Goal: Task Accomplishment & Management: Use online tool/utility

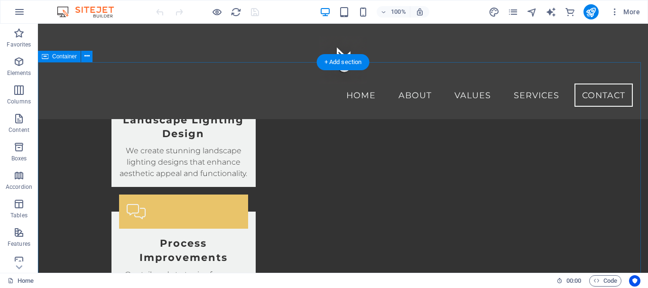
scroll to position [1311, 0]
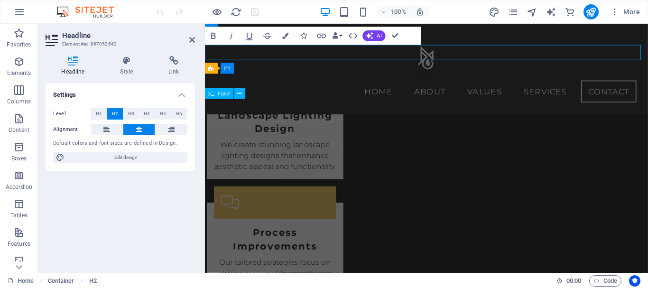
scroll to position [1284, 0]
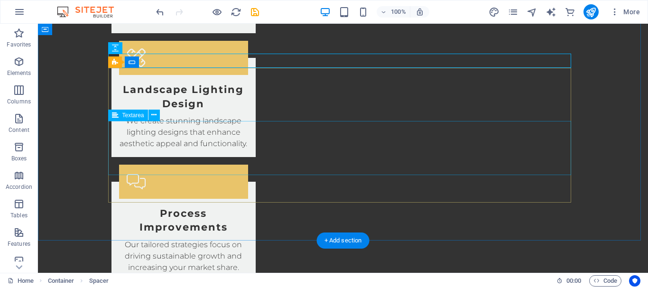
scroll to position [1442, 0]
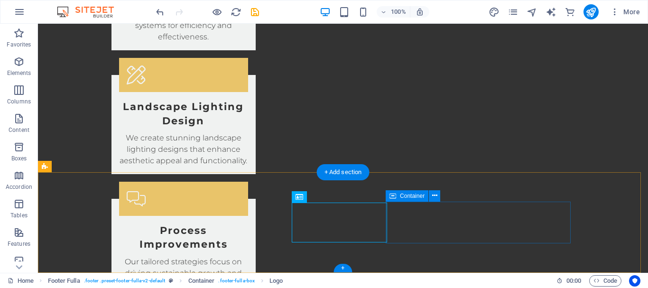
scroll to position [1442, 0]
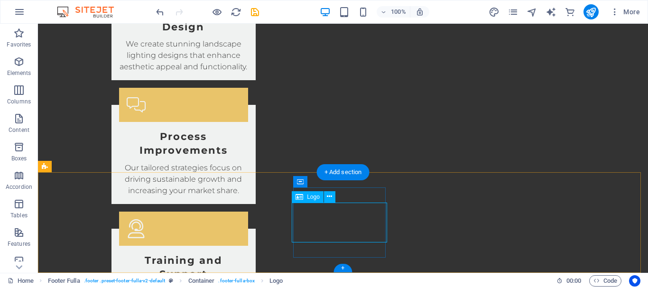
click at [312, 196] on span "Logo" at bounding box center [313, 197] width 13 height 6
click at [331, 196] on icon at bounding box center [329, 197] width 5 height 10
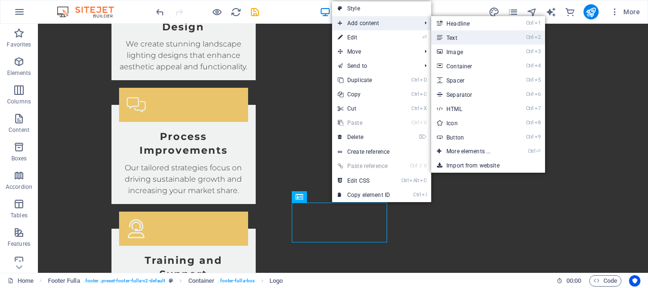
click at [463, 40] on link "Ctrl 2 Text" at bounding box center [470, 37] width 78 height 14
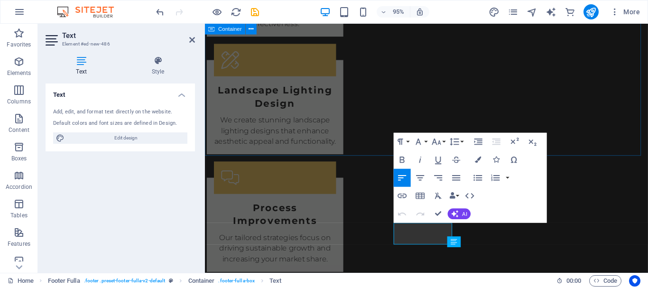
scroll to position [1370, 0]
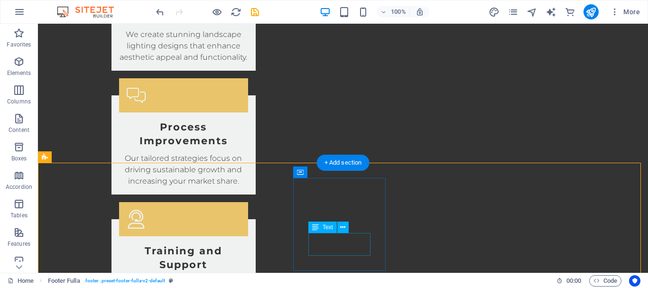
click at [344, 229] on icon at bounding box center [342, 228] width 5 height 10
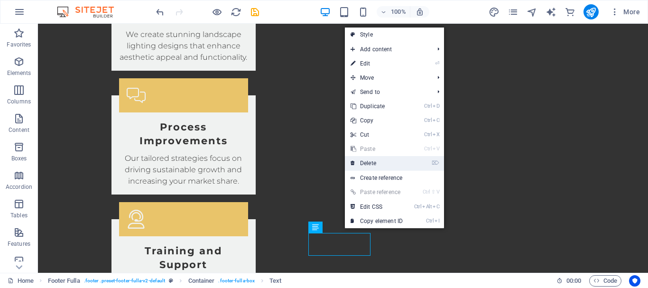
click at [376, 160] on link "⌦ Delete" at bounding box center [377, 163] width 64 height 14
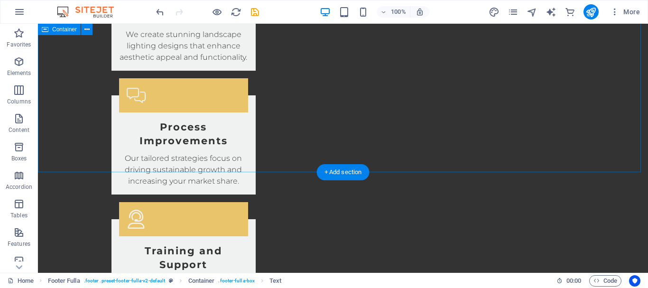
scroll to position [1442, 0]
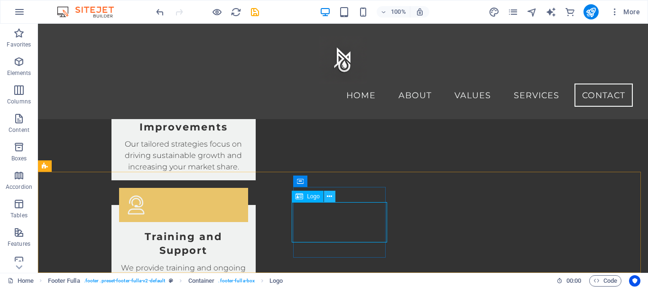
click at [327, 196] on icon at bounding box center [329, 197] width 5 height 10
click at [331, 198] on icon at bounding box center [329, 197] width 5 height 10
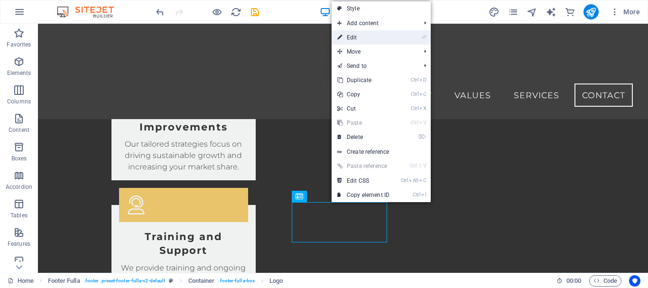
click at [384, 38] on link "⏎ Edit" at bounding box center [364, 37] width 64 height 14
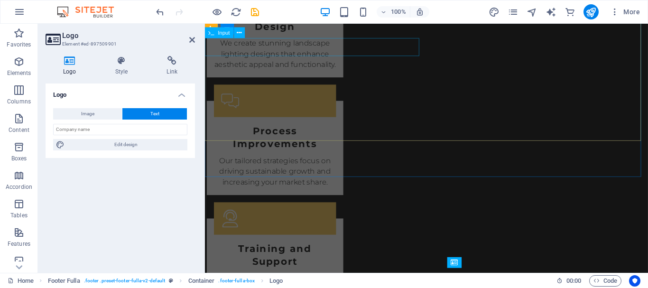
scroll to position [1348, 0]
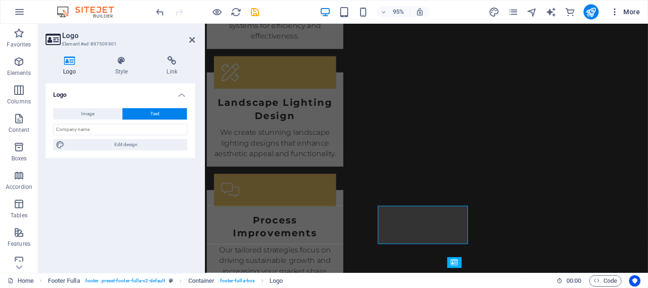
click at [616, 15] on icon "button" at bounding box center [614, 11] width 9 height 9
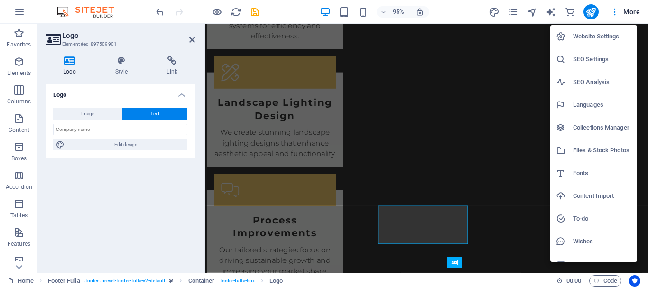
click at [606, 39] on h6 "Website Settings" at bounding box center [602, 36] width 58 height 11
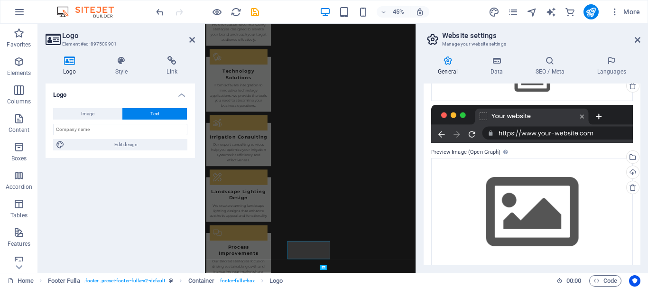
scroll to position [173, 0]
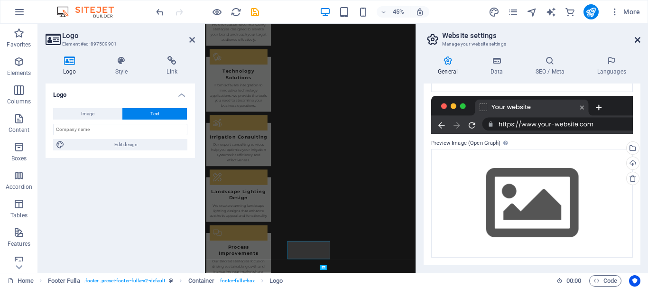
click at [635, 40] on icon at bounding box center [638, 40] width 6 height 8
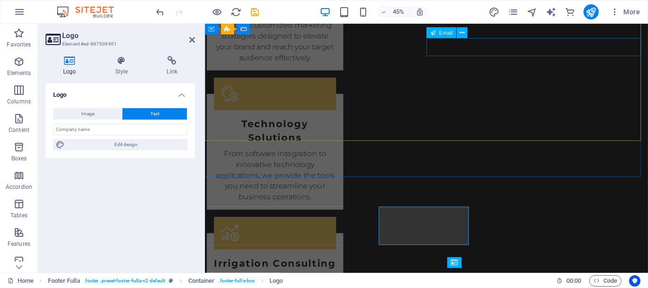
scroll to position [1348, 0]
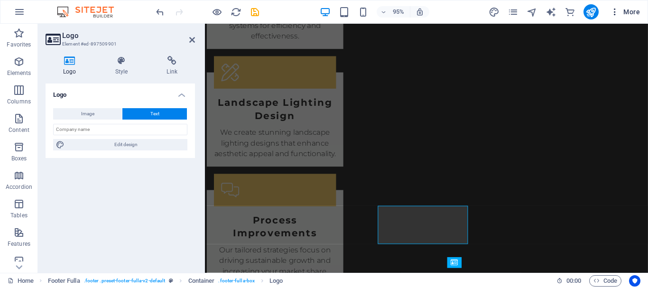
click at [614, 13] on icon "button" at bounding box center [614, 11] width 9 height 9
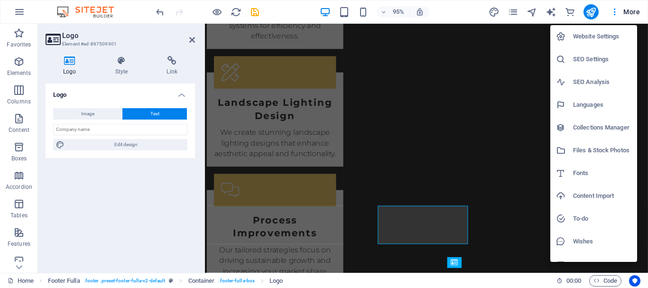
click at [628, 14] on div at bounding box center [324, 144] width 648 height 288
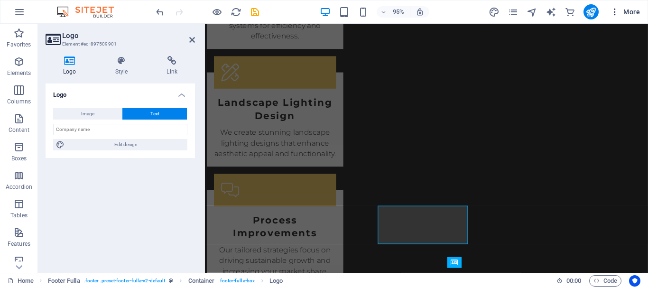
click at [630, 12] on span "More" at bounding box center [625, 11] width 30 height 9
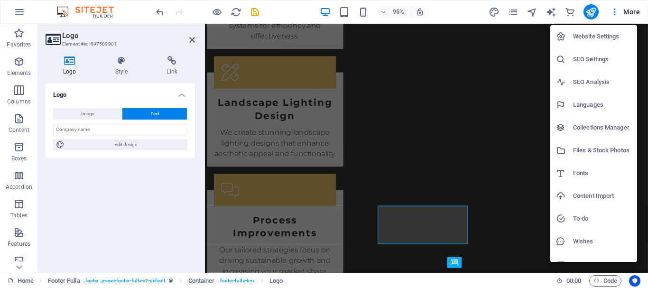
click at [97, 208] on div at bounding box center [324, 144] width 648 height 288
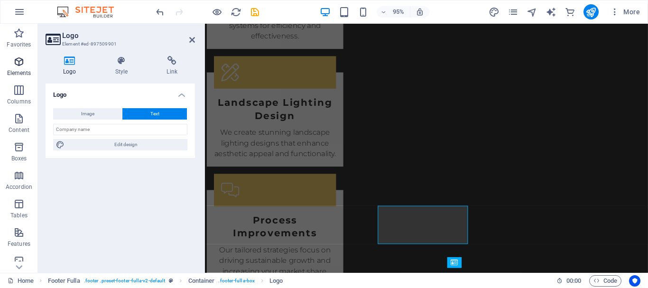
click at [19, 61] on icon "button" at bounding box center [18, 61] width 11 height 11
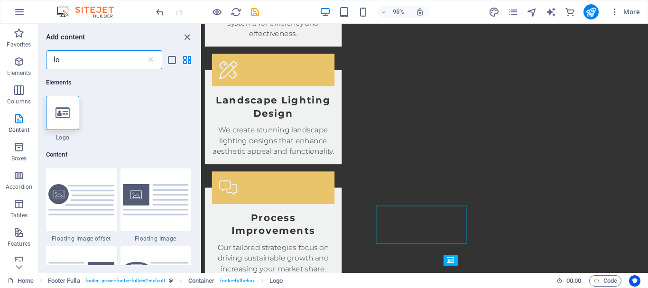
scroll to position [0, 0]
type input "lo"
drag, startPoint x: 64, startPoint y: 117, endPoint x: 122, endPoint y: 33, distance: 101.9
click at [122, 33] on div "Add content" at bounding box center [119, 36] width 162 height 11
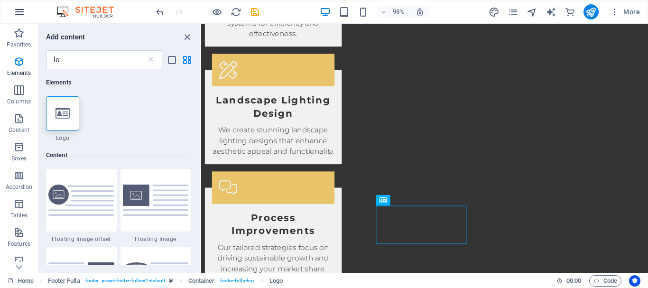
click at [22, 12] on icon "button" at bounding box center [19, 11] width 11 height 11
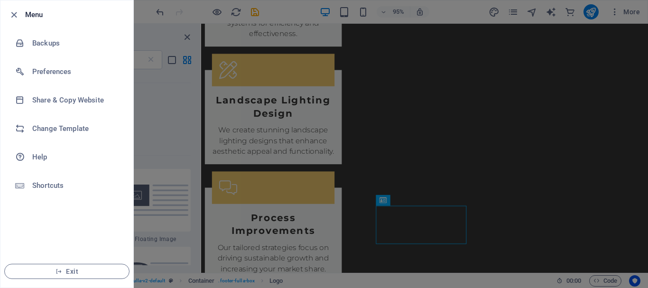
click at [198, 12] on div at bounding box center [324, 144] width 648 height 288
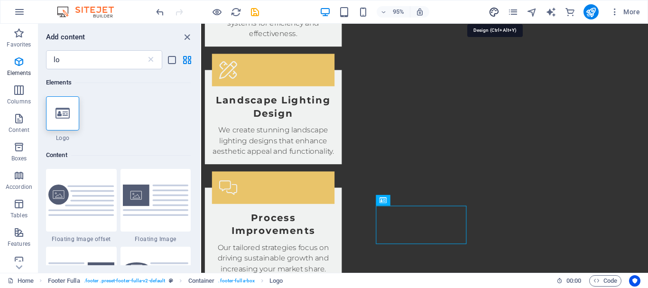
click at [496, 11] on icon "design" at bounding box center [494, 12] width 11 height 11
select select "px"
select select "200"
select select "px"
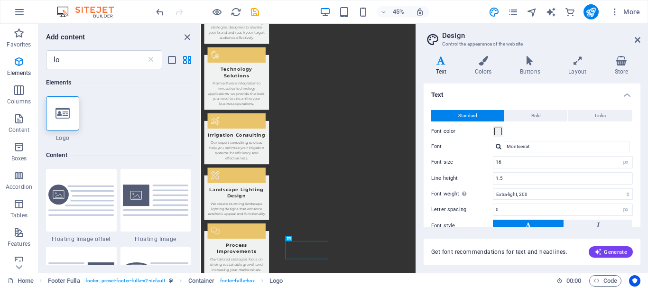
scroll to position [73, 0]
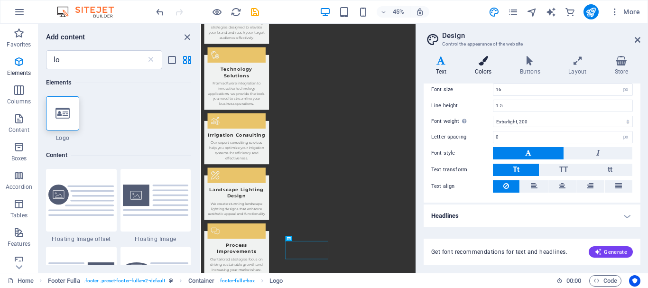
click at [482, 64] on icon at bounding box center [483, 60] width 41 height 9
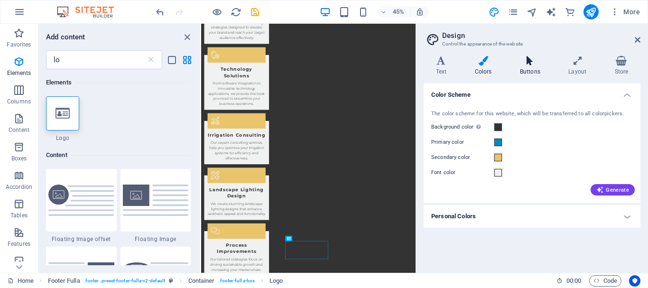
click at [534, 72] on h4 "Buttons" at bounding box center [532, 66] width 48 height 20
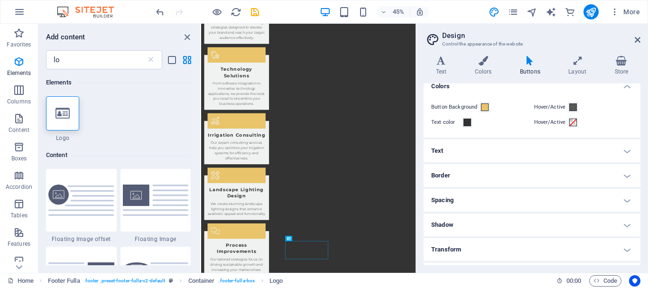
scroll to position [0, 0]
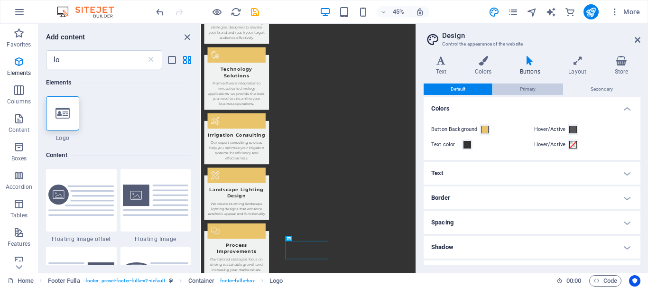
click at [533, 90] on span "Primary" at bounding box center [528, 89] width 16 height 11
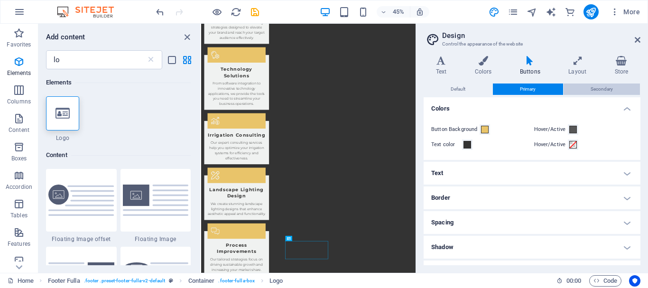
click at [568, 89] on button "Secondary" at bounding box center [602, 89] width 76 height 11
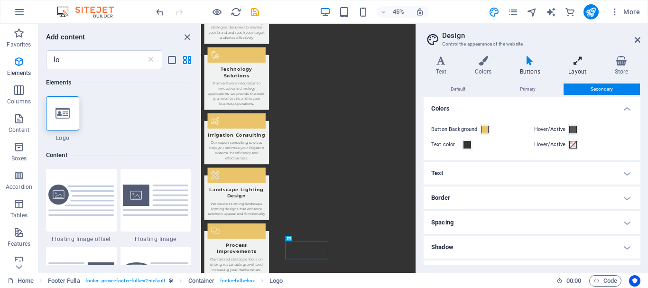
click at [576, 57] on icon at bounding box center [578, 60] width 42 height 9
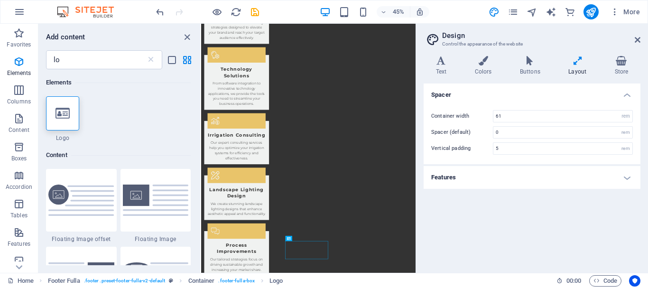
click at [530, 169] on h4 "Features" at bounding box center [532, 177] width 217 height 23
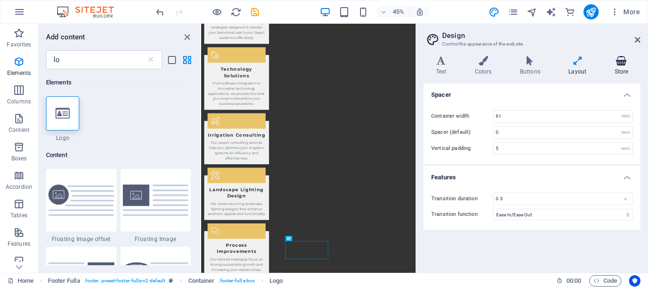
click at [623, 62] on icon at bounding box center [622, 60] width 38 height 9
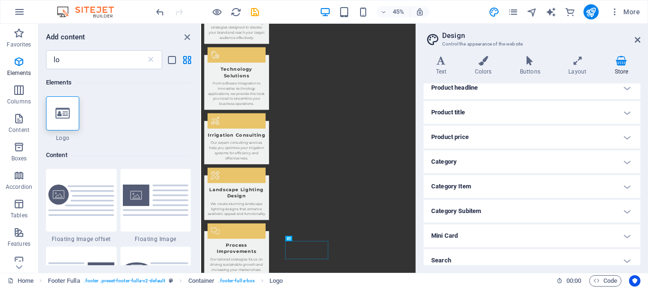
scroll to position [110, 0]
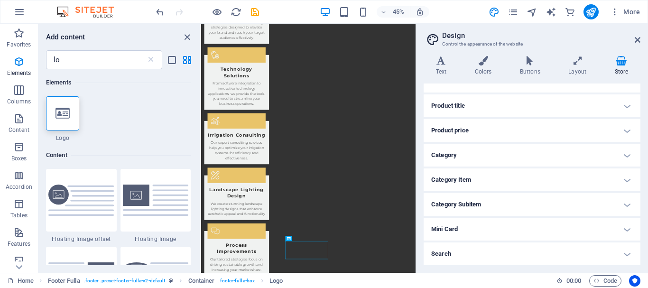
click at [514, 177] on h4 "Category Item" at bounding box center [532, 179] width 217 height 23
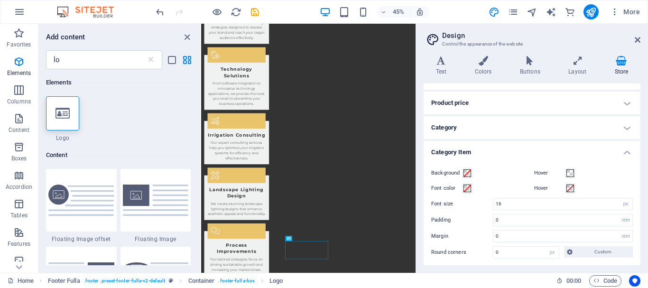
scroll to position [115, 0]
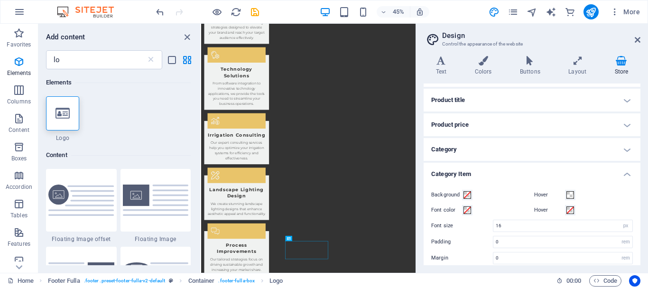
click at [503, 151] on h4 "Category" at bounding box center [532, 149] width 217 height 23
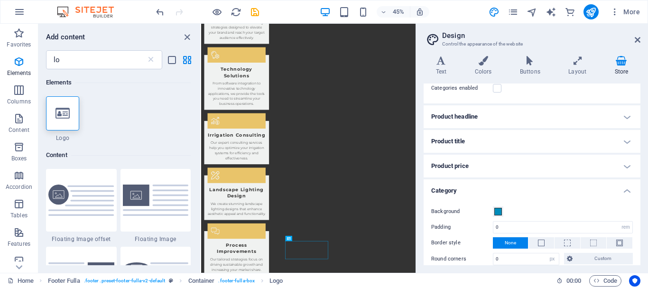
scroll to position [0, 0]
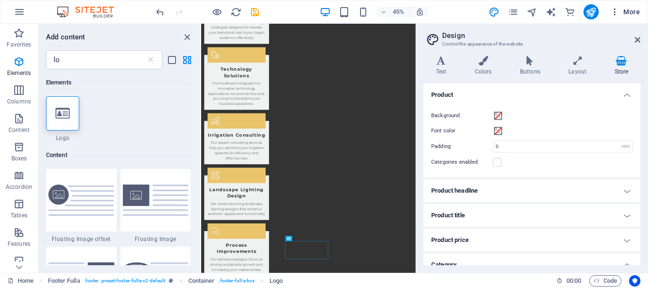
click at [615, 13] on icon "button" at bounding box center [614, 11] width 9 height 9
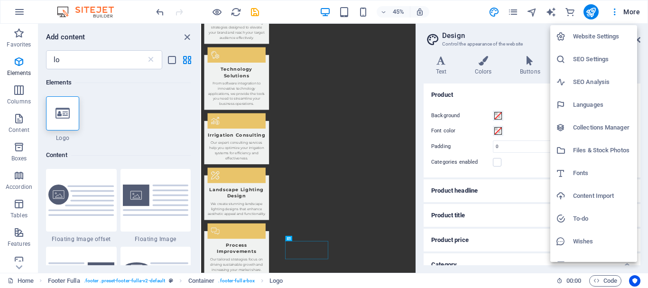
click at [521, 103] on div at bounding box center [324, 144] width 648 height 288
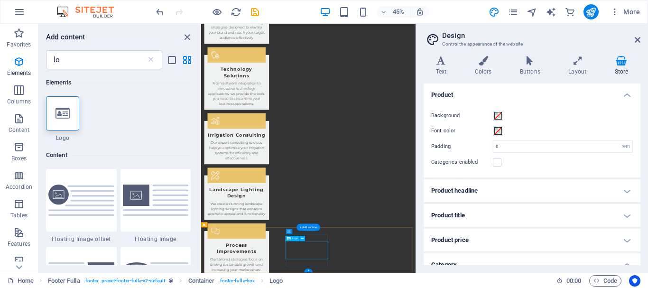
click at [302, 239] on icon at bounding box center [302, 238] width 2 height 4
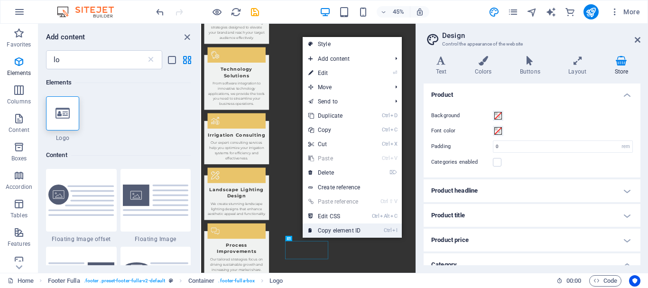
click at [334, 233] on link "Ctrl I Copy element ID" at bounding box center [335, 230] width 64 height 14
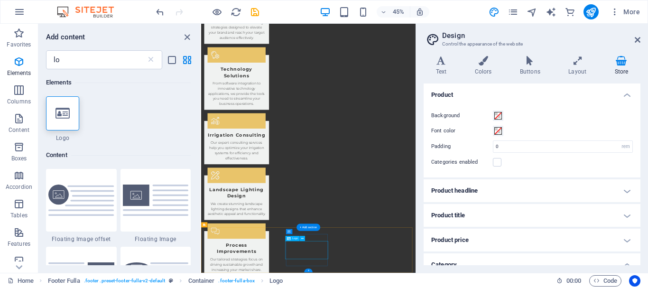
click at [303, 239] on icon at bounding box center [302, 238] width 2 height 4
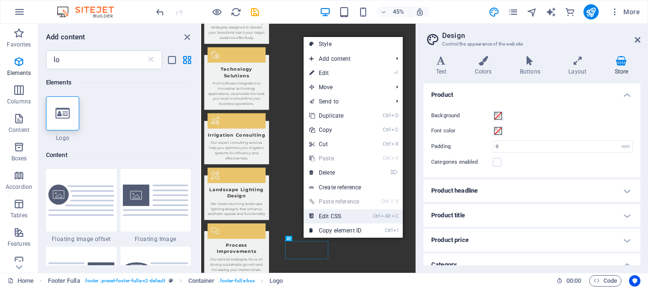
click at [336, 217] on link "Ctrl Alt C Edit CSS" at bounding box center [336, 216] width 64 height 14
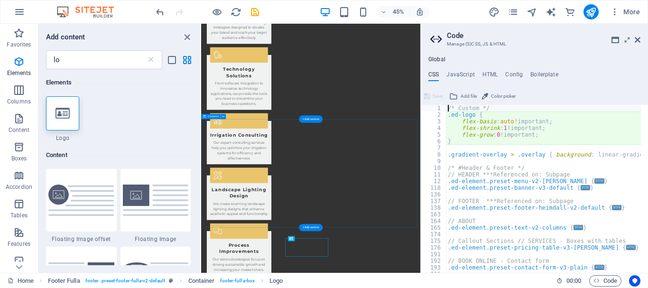
type textarea "flex-basis: auto!important;"
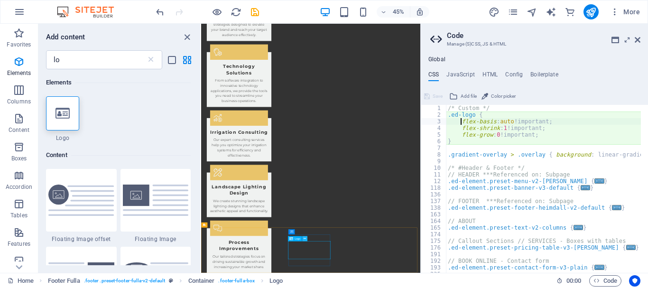
click at [304, 238] on icon at bounding box center [305, 238] width 2 height 4
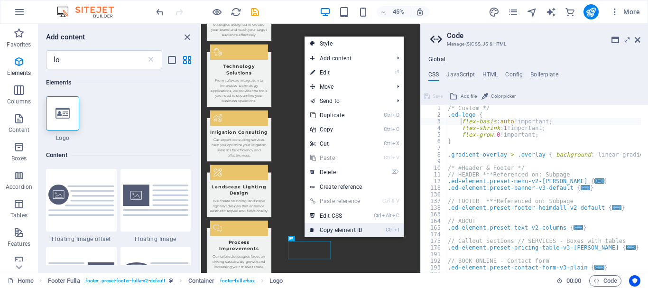
click at [326, 229] on link "Ctrl I Copy element ID" at bounding box center [337, 230] width 64 height 14
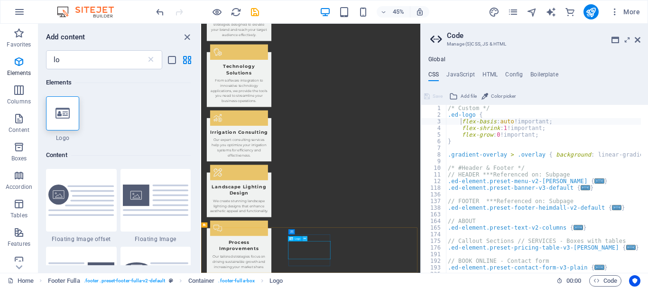
click at [304, 241] on button at bounding box center [304, 238] width 5 height 5
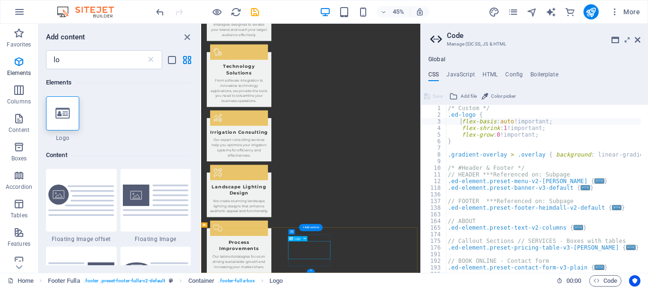
click at [312, 233] on button at bounding box center [310, 231] width 5 height 5
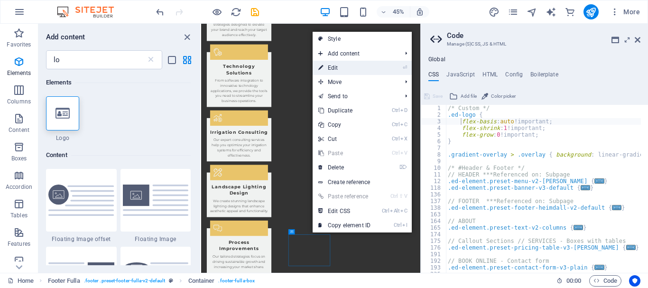
click at [345, 71] on link "⏎ Edit" at bounding box center [345, 68] width 64 height 14
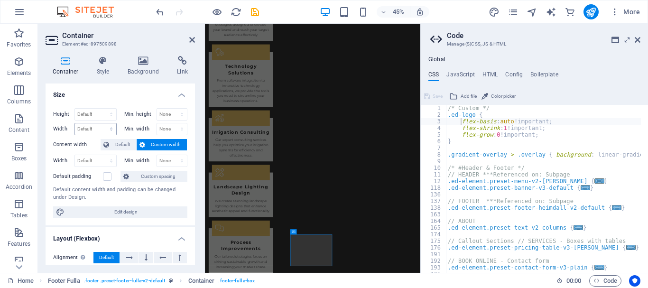
scroll to position [1063, 0]
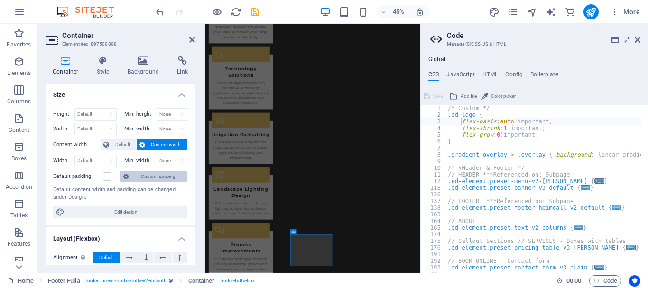
click at [157, 178] on span "Custom spacing" at bounding box center [158, 176] width 53 height 11
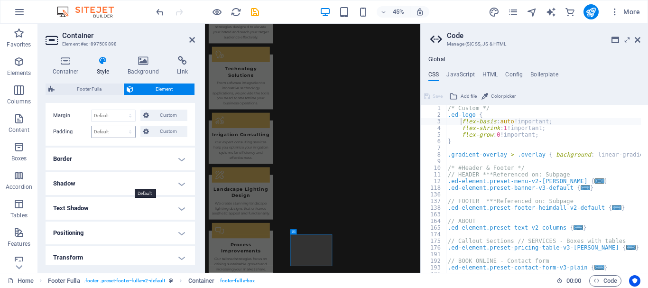
scroll to position [86, 0]
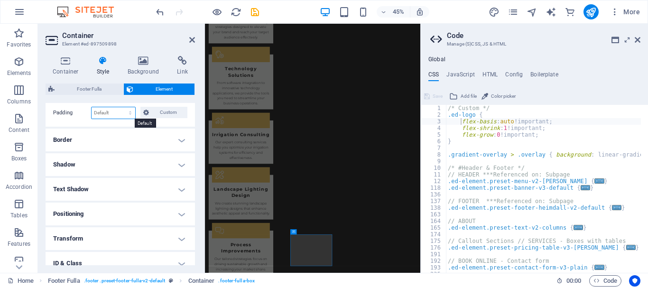
click at [112, 115] on select "Default px rem % vh vw Custom" at bounding box center [114, 112] width 44 height 11
click at [101, 114] on select "Default px rem % vh vw Custom" at bounding box center [114, 112] width 44 height 11
select select "px"
click at [121, 107] on select "Default px rem % vh vw Custom" at bounding box center [114, 112] width 44 height 11
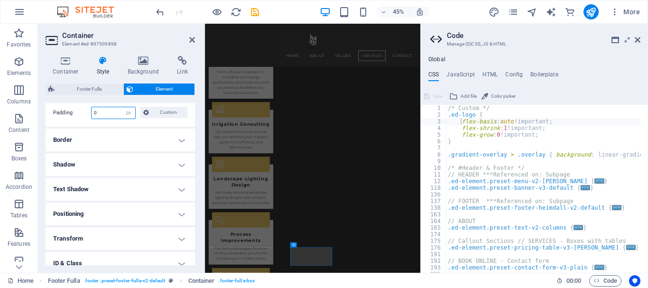
scroll to position [1034, 0]
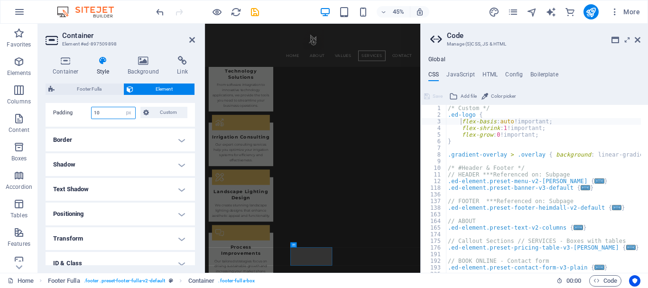
type input "10"
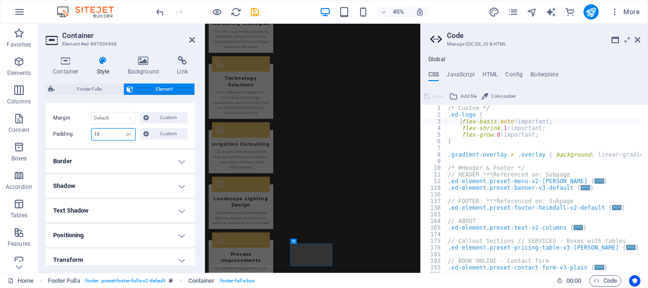
scroll to position [65, 0]
click at [146, 134] on icon at bounding box center [146, 134] width 6 height 11
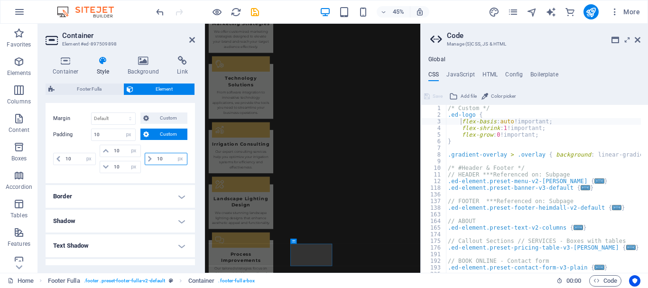
click at [164, 158] on input "10" at bounding box center [171, 158] width 32 height 11
type input "15"
select select "DISABLED_OPTION_VALUE"
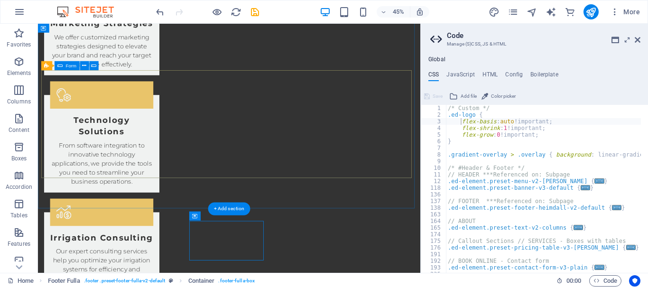
scroll to position [1284, 0]
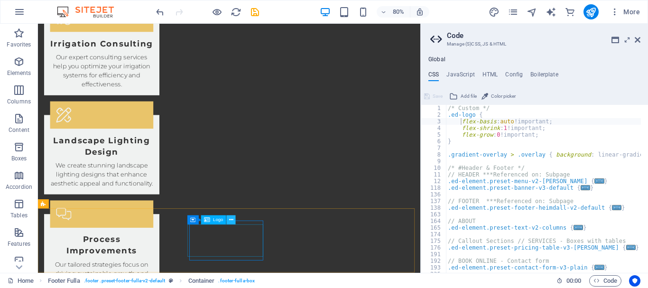
click at [231, 221] on icon at bounding box center [231, 220] width 4 height 8
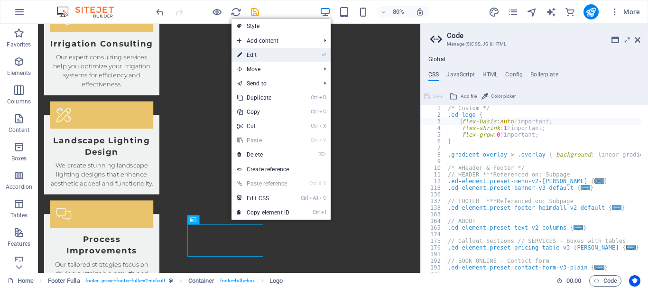
click at [260, 54] on link "⏎ Edit" at bounding box center [264, 55] width 64 height 14
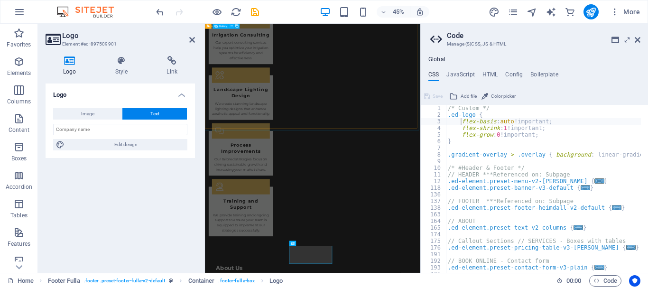
scroll to position [1042, 0]
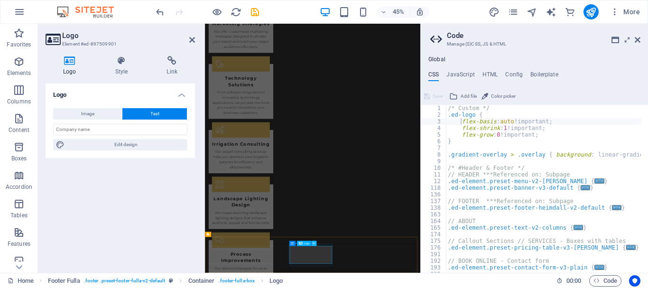
click at [315, 242] on icon at bounding box center [314, 243] width 2 height 4
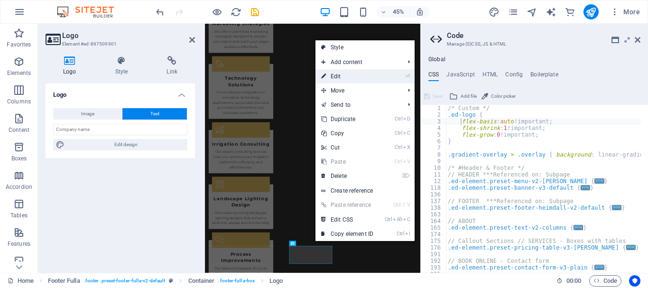
click at [350, 74] on link "⏎ Edit" at bounding box center [348, 76] width 64 height 14
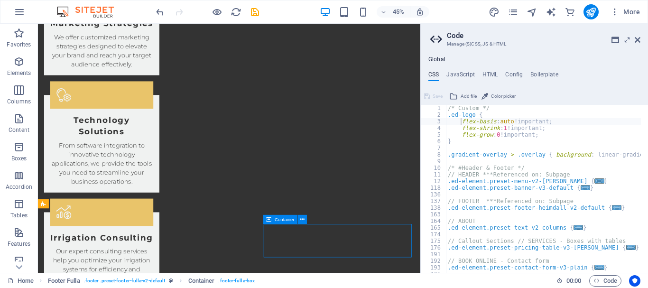
scroll to position [1284, 0]
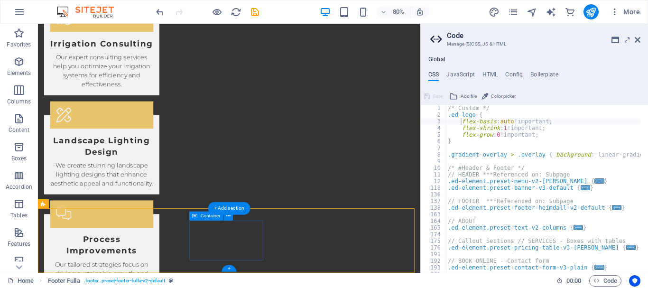
click at [226, 214] on icon at bounding box center [228, 216] width 4 height 8
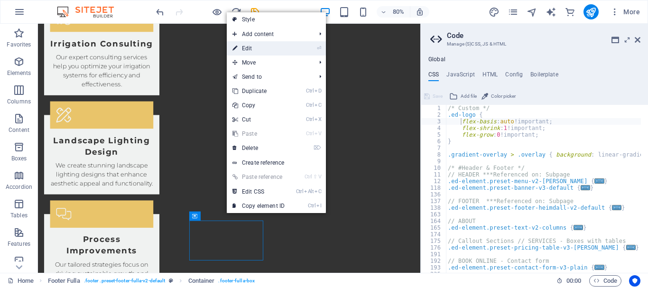
click at [254, 47] on link "⏎ Edit" at bounding box center [259, 48] width 64 height 14
select select "px"
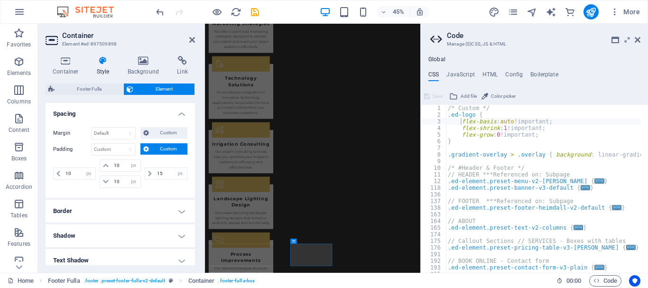
scroll to position [57, 0]
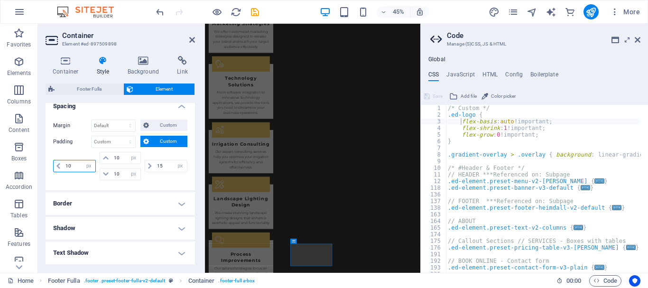
click at [74, 166] on input "10" at bounding box center [79, 165] width 32 height 11
type input "15"
click at [74, 179] on div "15 px rem % vh vw" at bounding box center [75, 166] width 45 height 28
click at [122, 158] on input "10" at bounding box center [126, 157] width 28 height 11
type input "15"
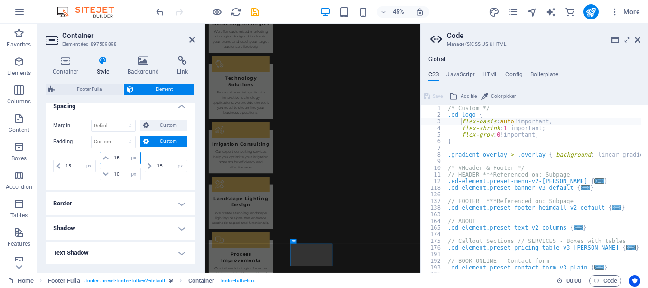
scroll to position [1044, 0]
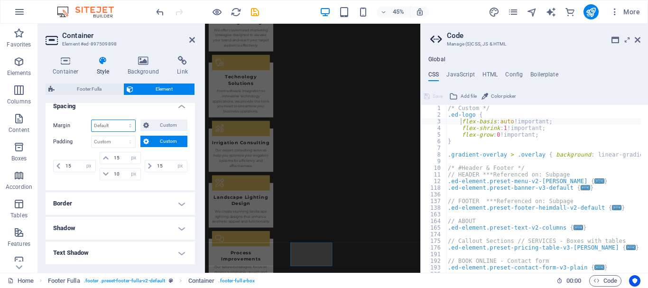
click at [115, 126] on select "Default auto px % rem vw vh Custom" at bounding box center [114, 125] width 44 height 11
select select "px"
click at [121, 120] on select "Default auto px % rem vw vh Custom" at bounding box center [114, 125] width 44 height 11
type input "5"
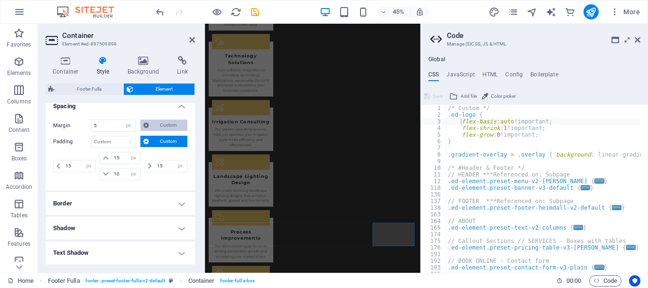
click at [167, 123] on span "Custom" at bounding box center [168, 125] width 33 height 11
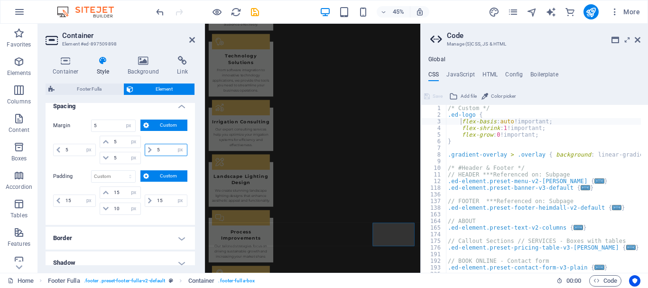
click at [165, 150] on input "5" at bounding box center [171, 149] width 32 height 11
click at [119, 111] on h4 "Spacing" at bounding box center [120, 103] width 149 height 17
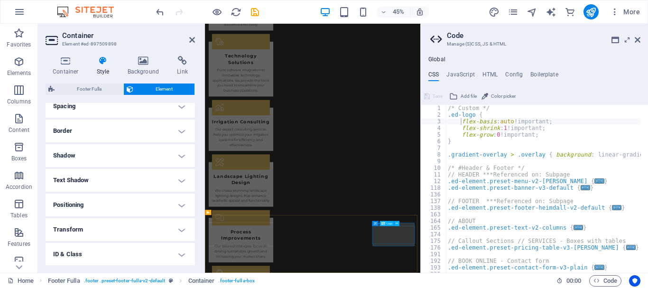
click at [397, 223] on icon at bounding box center [397, 223] width 2 height 4
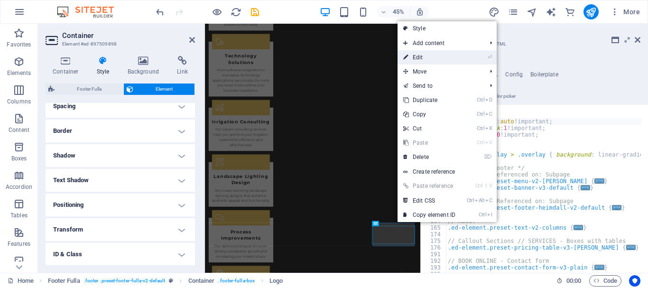
click at [432, 55] on link "⏎ Edit" at bounding box center [430, 57] width 64 height 14
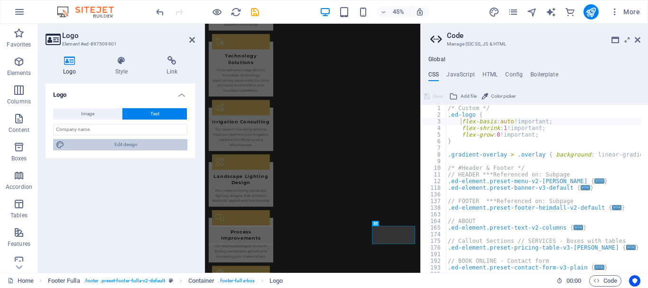
click at [117, 142] on span "Edit design" at bounding box center [125, 144] width 117 height 11
select select "px"
select select "200"
select select "px"
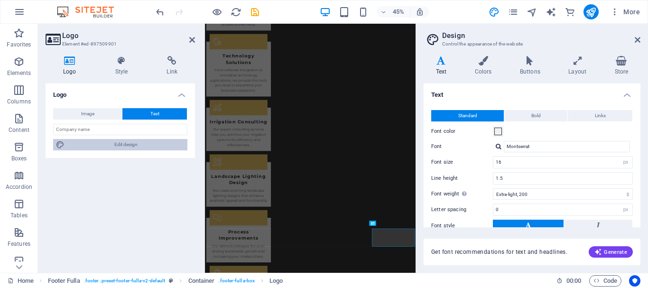
scroll to position [1085, 0]
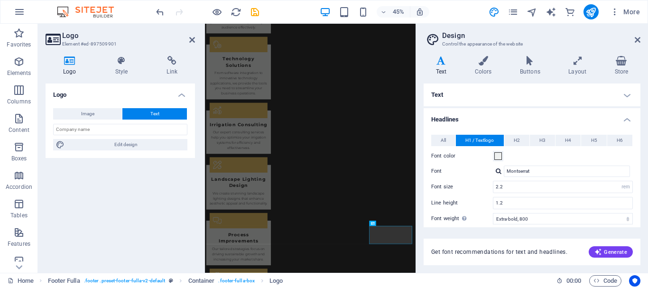
click at [623, 120] on h4 "Headlines" at bounding box center [532, 116] width 217 height 17
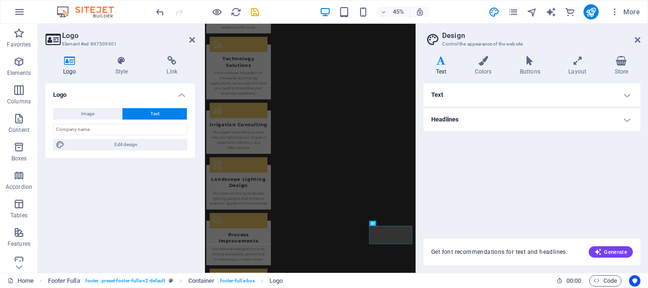
click at [627, 93] on h4 "Text" at bounding box center [532, 95] width 217 height 23
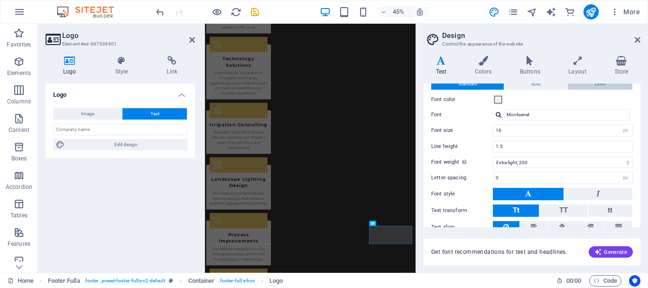
scroll to position [73, 0]
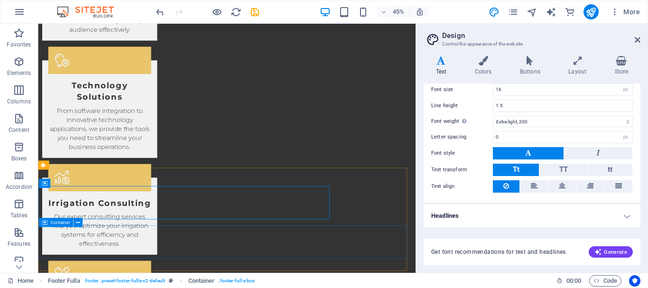
scroll to position [1330, 0]
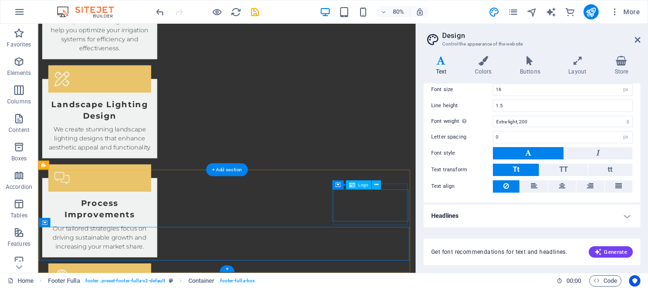
click at [379, 182] on button at bounding box center [376, 184] width 9 height 9
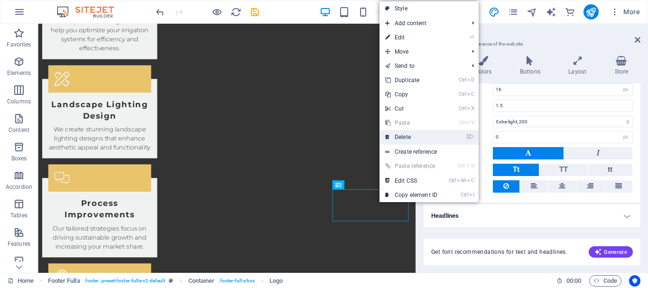
click at [419, 135] on link "⌦ Delete" at bounding box center [412, 137] width 64 height 14
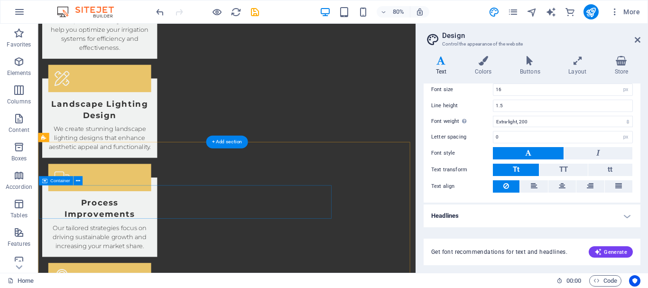
scroll to position [1393, 0]
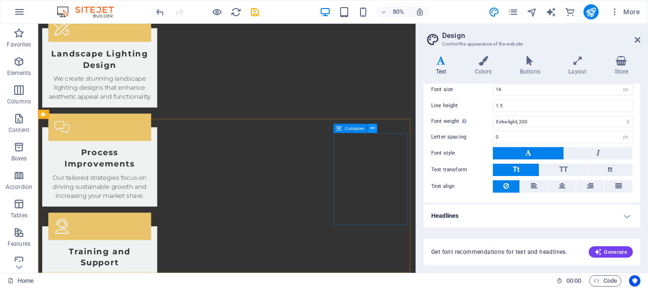
click at [371, 131] on icon at bounding box center [372, 128] width 4 height 8
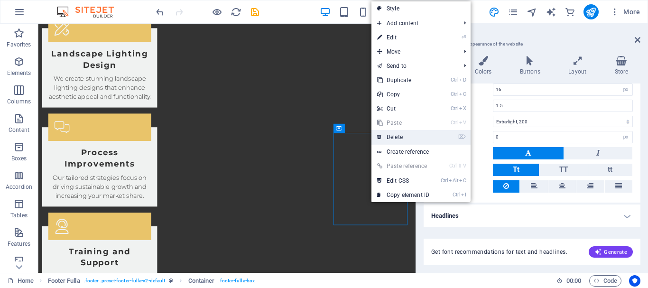
click at [412, 135] on link "⌦ Delete" at bounding box center [404, 137] width 64 height 14
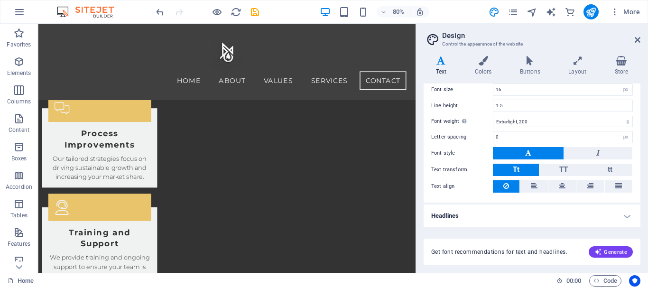
scroll to position [1284, 0]
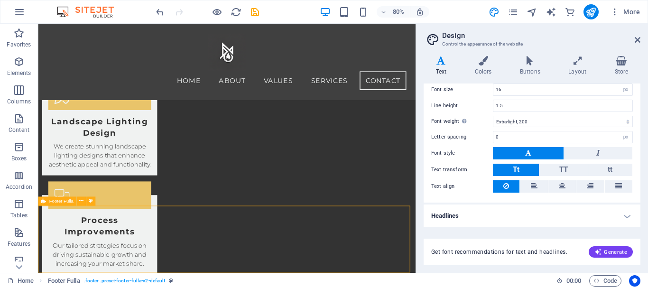
click at [45, 201] on icon at bounding box center [43, 201] width 5 height 9
click at [77, 201] on button at bounding box center [81, 201] width 9 height 9
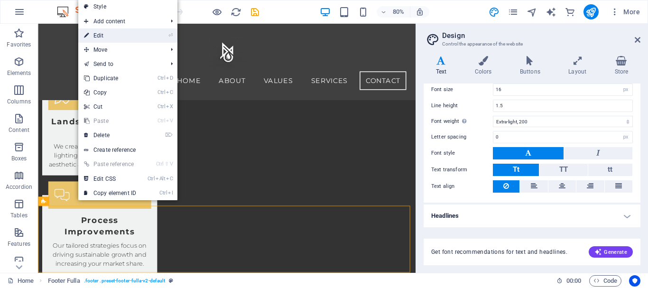
click at [111, 37] on link "⏎ Edit" at bounding box center [110, 35] width 64 height 14
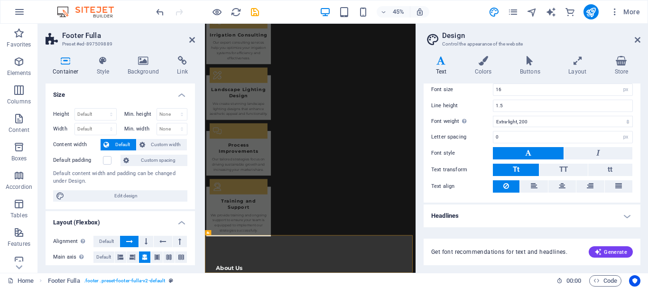
scroll to position [1040, 0]
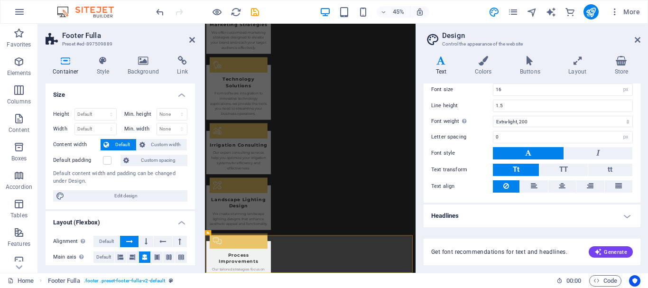
click at [196, 40] on aside "Footer Fulla Preset #ed-897509889 Container Style Background Link Size Height D…" at bounding box center [121, 148] width 167 height 249
click at [193, 40] on icon at bounding box center [192, 40] width 6 height 8
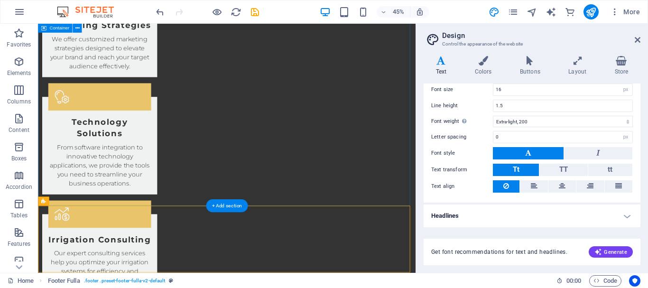
scroll to position [1284, 0]
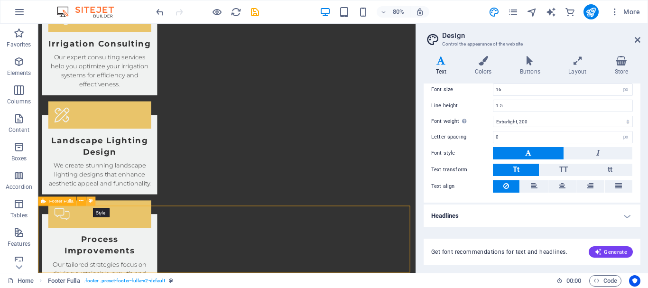
click at [92, 204] on icon at bounding box center [91, 201] width 4 height 8
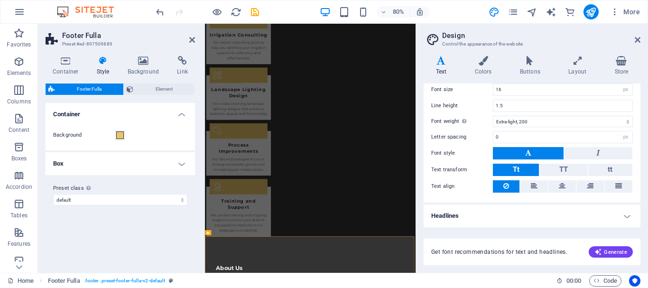
scroll to position [1040, 0]
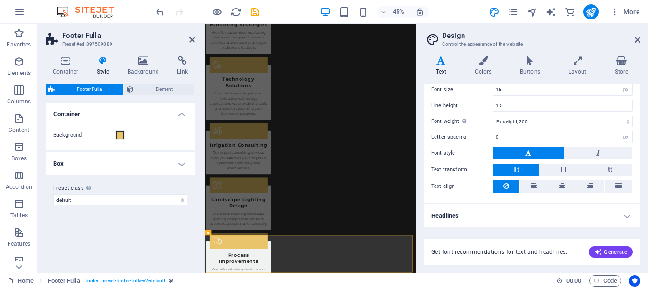
click at [195, 41] on aside "Footer Fulla Preset #ed-897509889 Container Style Background Link Size Height D…" at bounding box center [121, 148] width 167 height 249
click at [195, 40] on aside "Footer Fulla Preset #ed-897509889 Container Style Background Link Size Height D…" at bounding box center [121, 148] width 167 height 249
click at [192, 40] on icon at bounding box center [192, 40] width 6 height 8
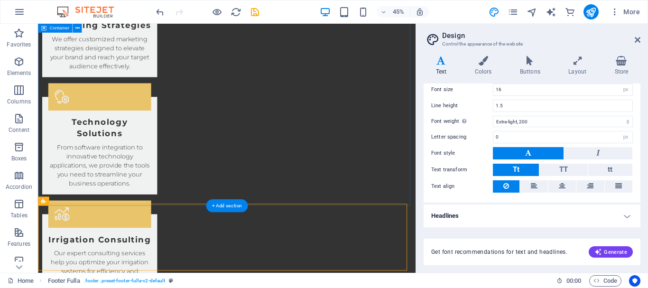
scroll to position [1284, 0]
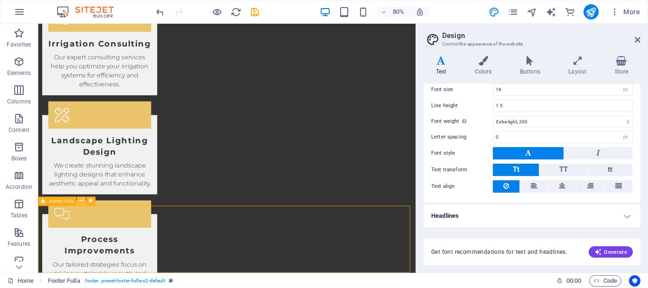
click at [81, 204] on icon at bounding box center [81, 201] width 4 height 8
click at [81, 203] on icon at bounding box center [81, 201] width 4 height 8
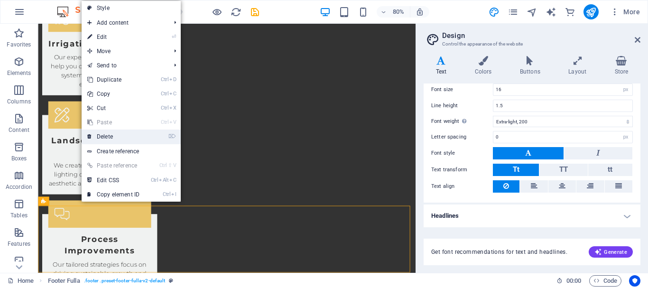
click at [113, 134] on link "⌦ Delete" at bounding box center [114, 137] width 64 height 14
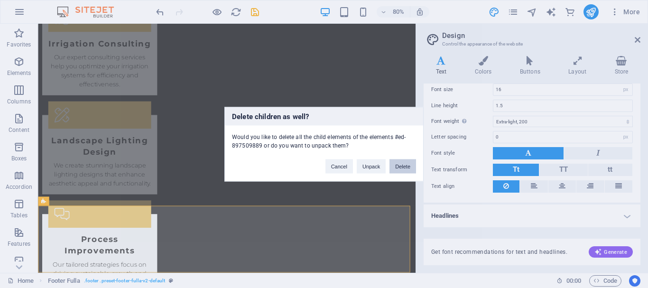
click at [398, 168] on button "Delete" at bounding box center [403, 166] width 27 height 14
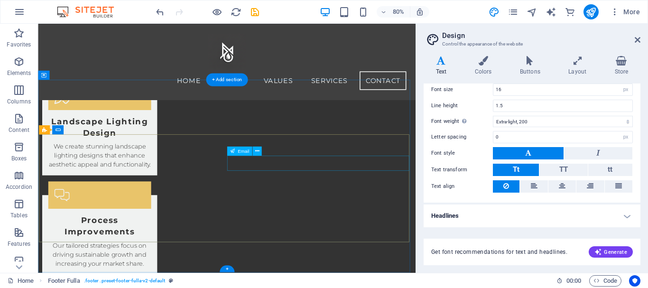
scroll to position [1201, 0]
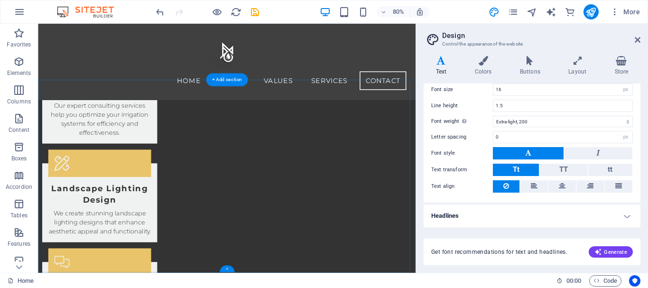
click at [225, 269] on div "+" at bounding box center [226, 269] width 15 height 7
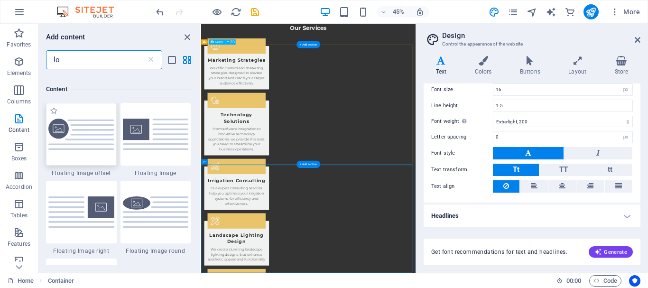
scroll to position [73, 0]
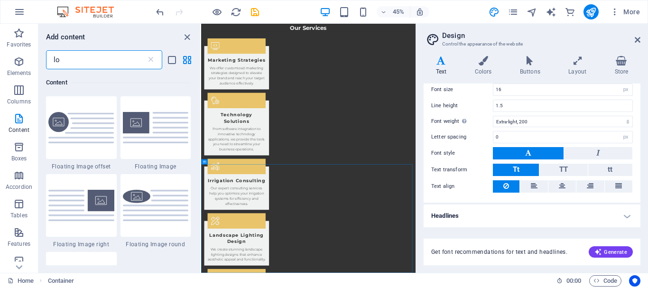
click at [89, 59] on input "lo" at bounding box center [96, 59] width 100 height 19
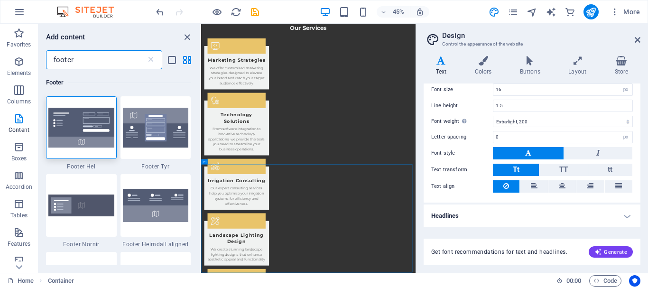
scroll to position [0, 0]
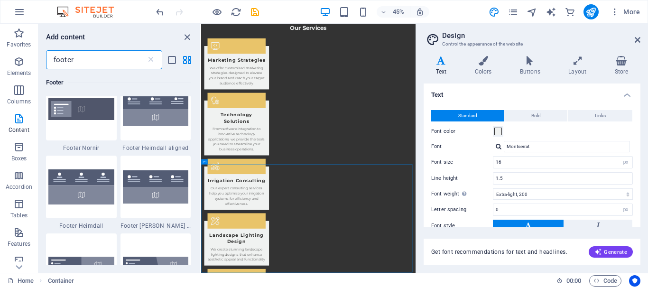
type input "footer"
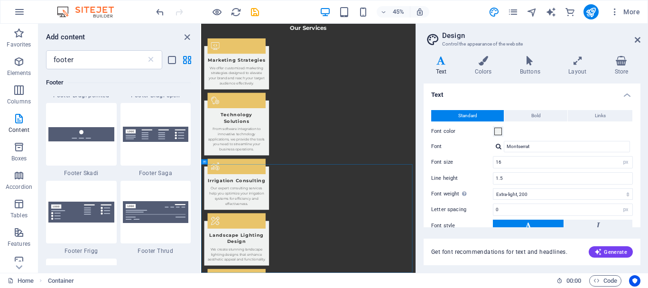
scroll to position [383, 0]
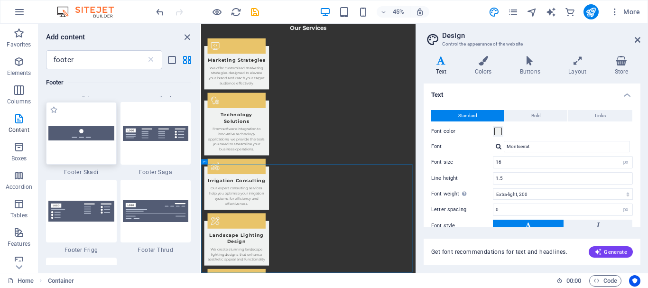
drag, startPoint x: 91, startPoint y: 138, endPoint x: 1537, endPoint y: 1320, distance: 1867.9
click at [91, 138] on img at bounding box center [81, 133] width 66 height 14
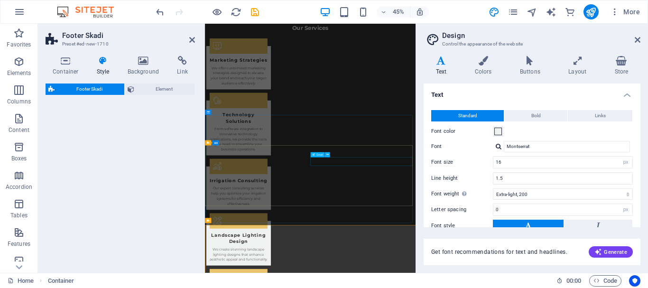
select select "rem"
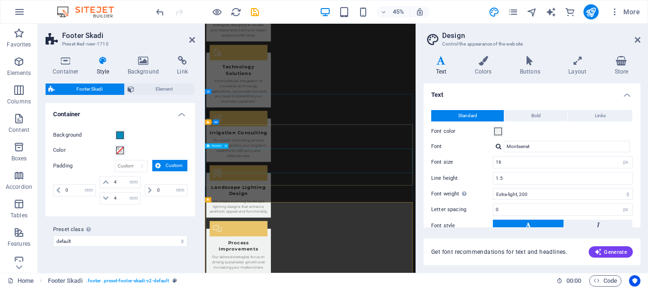
scroll to position [1135, 0]
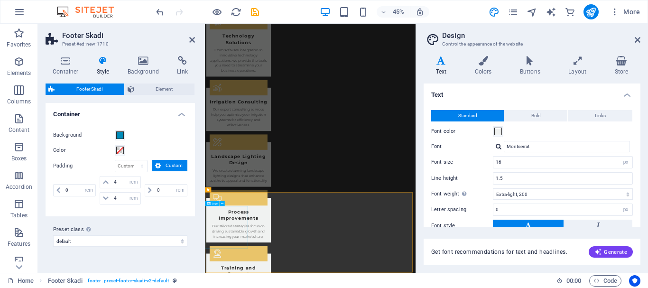
click at [222, 204] on icon at bounding box center [222, 203] width 2 height 4
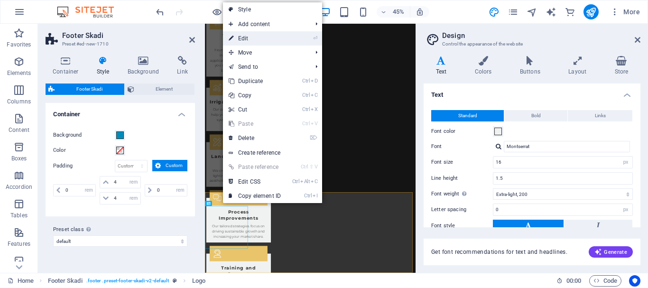
click at [243, 38] on link "⏎ Edit" at bounding box center [255, 38] width 64 height 14
select select "px"
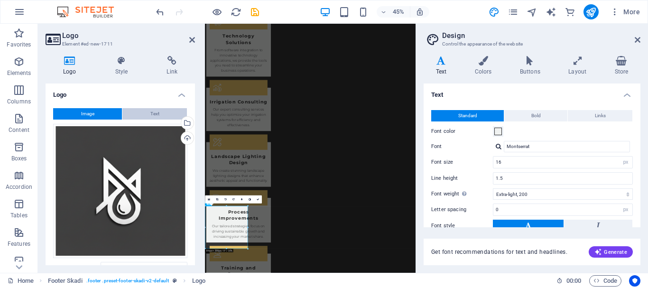
click at [145, 115] on button "Text" at bounding box center [154, 113] width 65 height 11
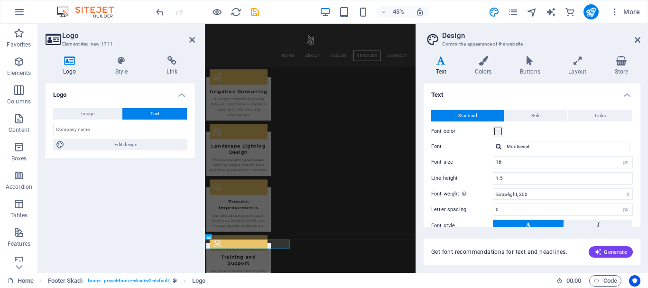
scroll to position [1060, 0]
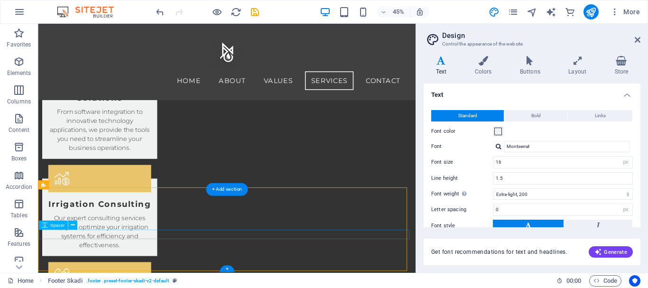
scroll to position [1305, 0]
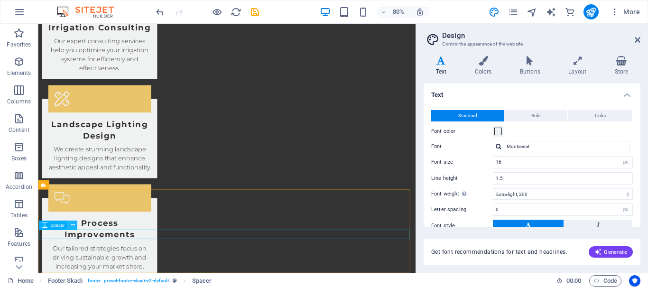
click at [73, 224] on icon at bounding box center [72, 226] width 4 height 8
click at [195, 10] on div at bounding box center [197, 11] width 11 height 11
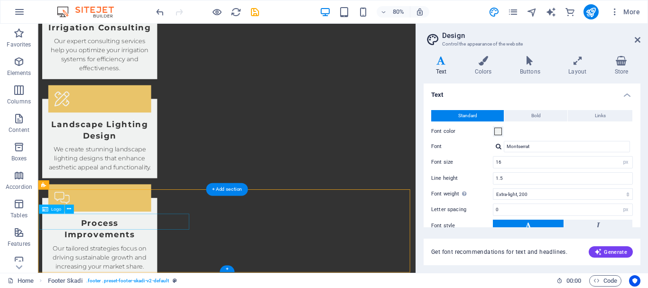
click at [66, 210] on button at bounding box center [69, 209] width 9 height 9
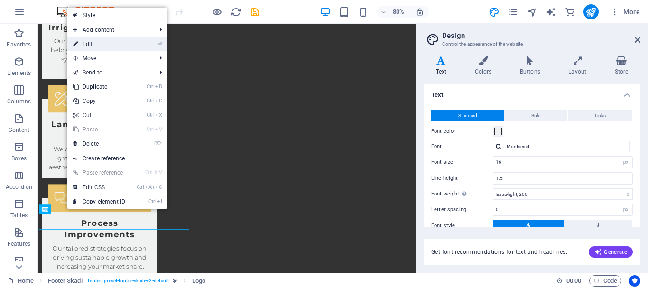
click at [118, 42] on link "⏎ Edit" at bounding box center [99, 44] width 64 height 14
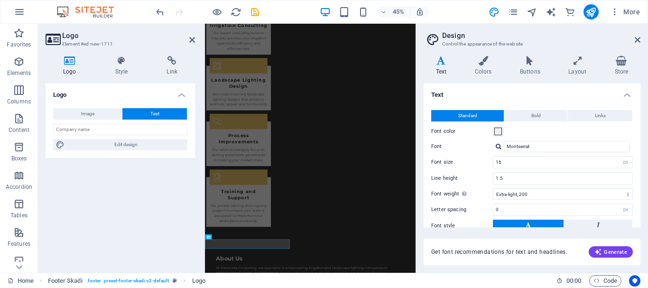
scroll to position [1060, 0]
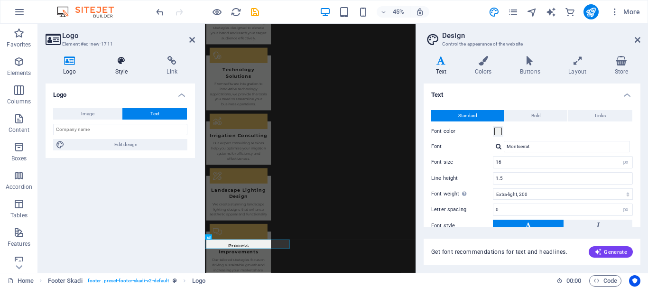
click at [118, 62] on icon at bounding box center [122, 60] width 48 height 9
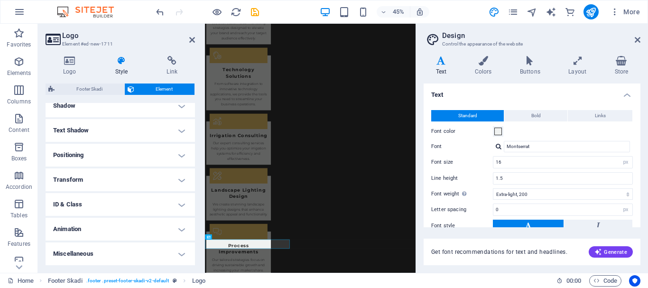
scroll to position [0, 0]
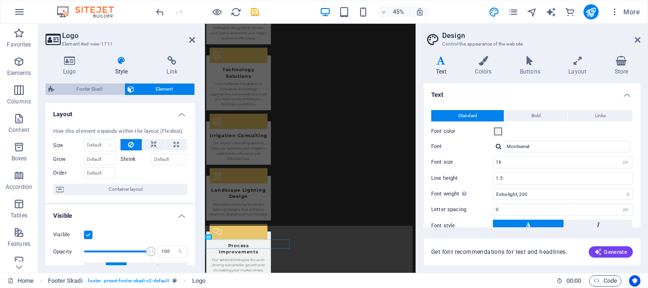
click at [105, 93] on span "Footer Skadi" at bounding box center [89, 89] width 64 height 11
select select "rem"
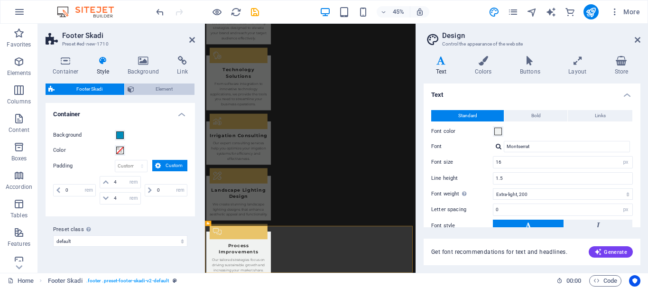
click at [164, 88] on span "Element" at bounding box center [164, 89] width 55 height 11
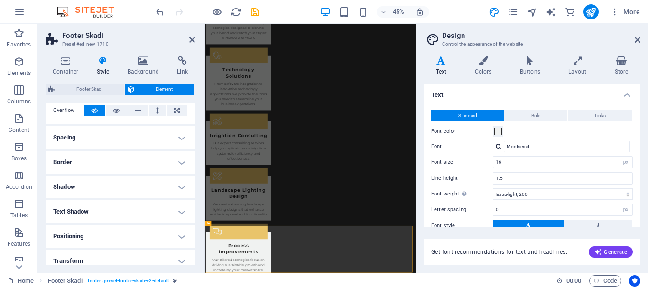
scroll to position [57, 0]
click at [151, 140] on h4 "Spacing" at bounding box center [120, 136] width 149 height 23
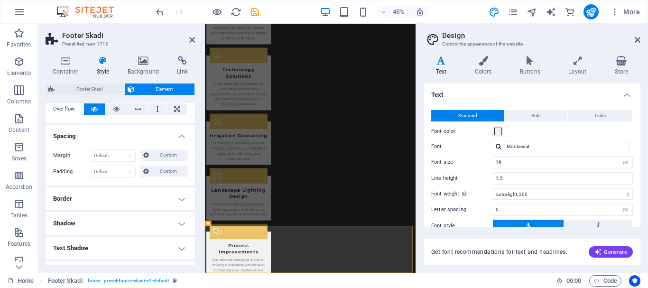
click at [105, 202] on h4 "Border" at bounding box center [120, 198] width 149 height 23
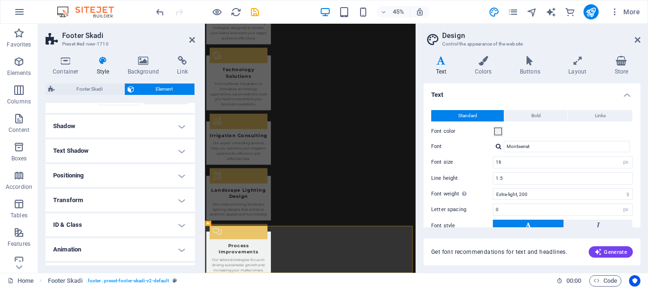
scroll to position [214, 0]
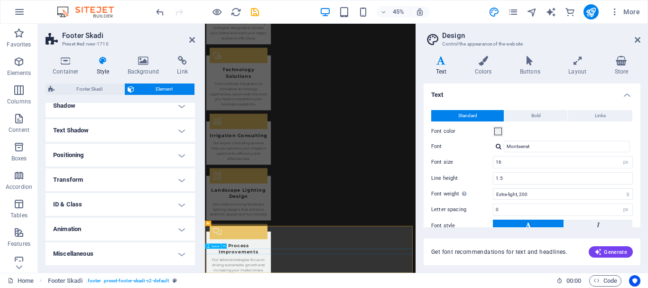
click at [192, 43] on icon at bounding box center [192, 40] width 6 height 8
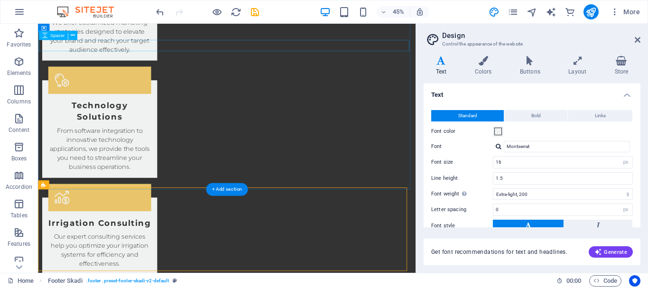
scroll to position [1305, 0]
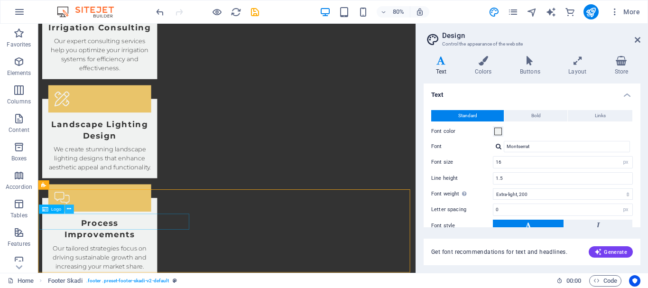
click at [70, 210] on icon at bounding box center [69, 209] width 4 height 8
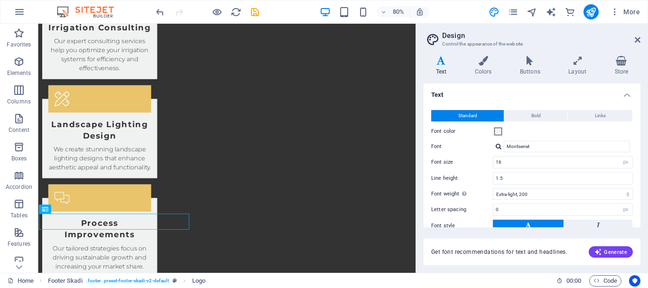
drag, startPoint x: 456, startPoint y: 92, endPoint x: 446, endPoint y: 93, distance: 10.1
click at [446, 93] on h4 "Text" at bounding box center [532, 92] width 217 height 17
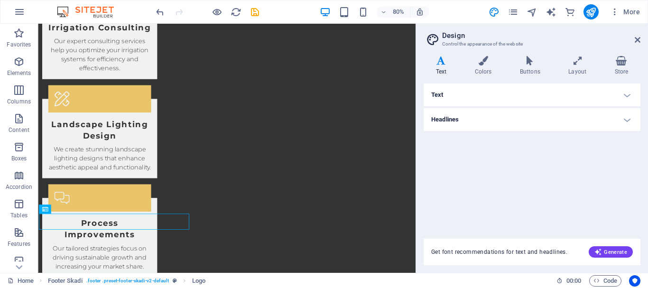
click at [520, 93] on h4 "Text" at bounding box center [532, 95] width 217 height 23
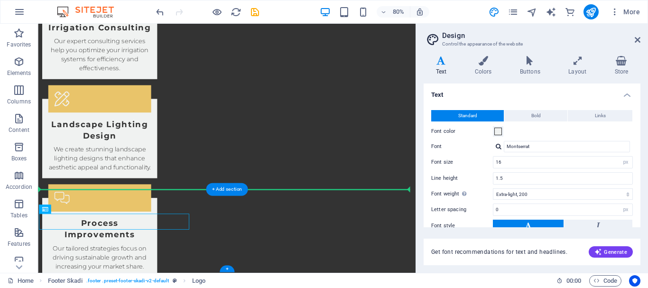
drag, startPoint x: 84, startPoint y: 234, endPoint x: 288, endPoint y: 273, distance: 207.7
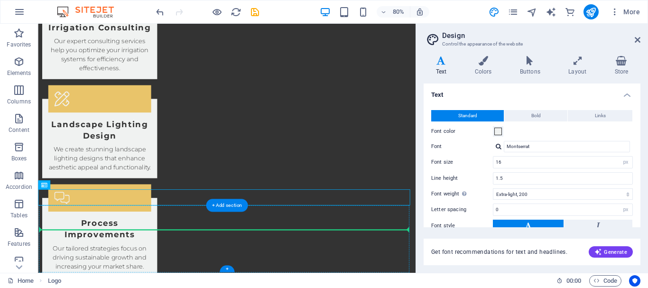
drag, startPoint x: 202, startPoint y: 239, endPoint x: 279, endPoint y: 281, distance: 87.5
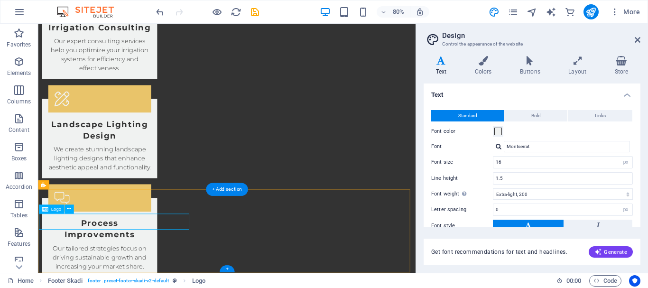
click at [70, 209] on icon at bounding box center [69, 209] width 4 height 8
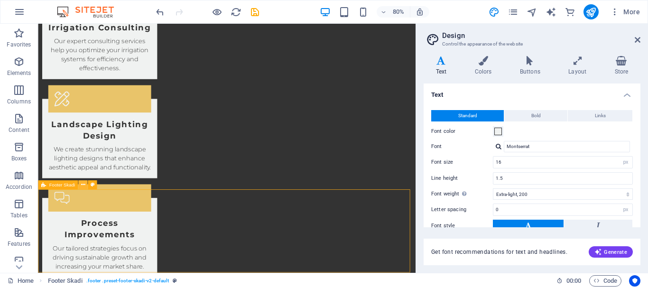
click at [83, 185] on icon at bounding box center [83, 185] width 4 height 8
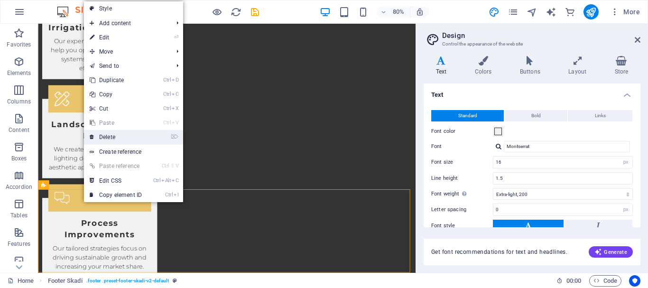
click at [118, 135] on link "⌦ Delete" at bounding box center [116, 137] width 64 height 14
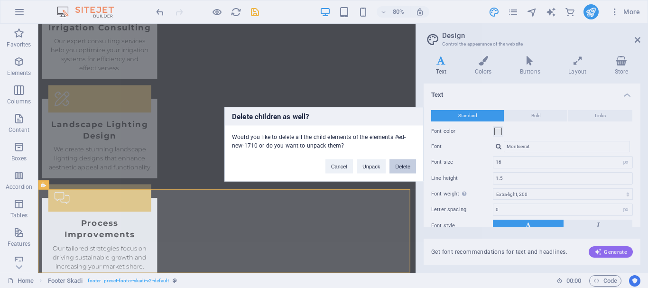
click at [402, 167] on button "Delete" at bounding box center [403, 166] width 27 height 14
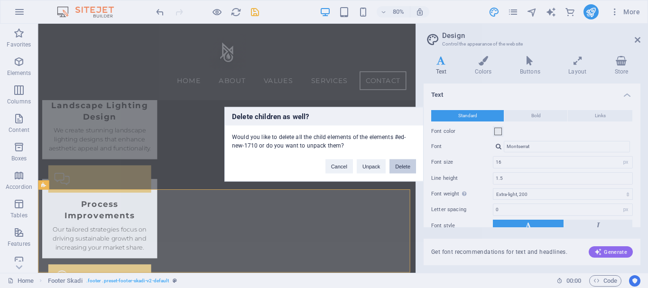
scroll to position [1201, 0]
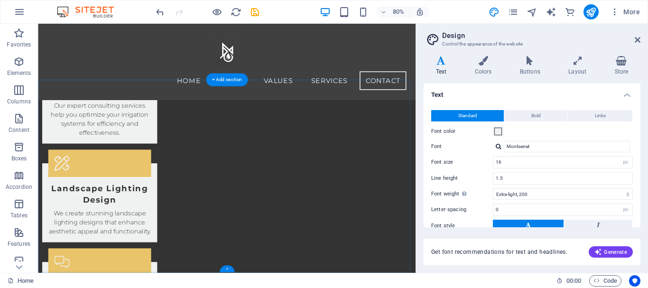
click at [223, 269] on div "+" at bounding box center [226, 269] width 15 height 7
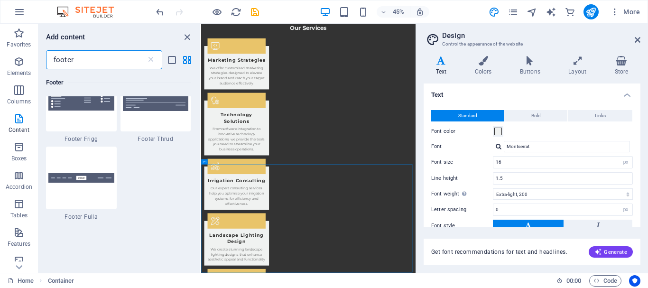
scroll to position [497, 0]
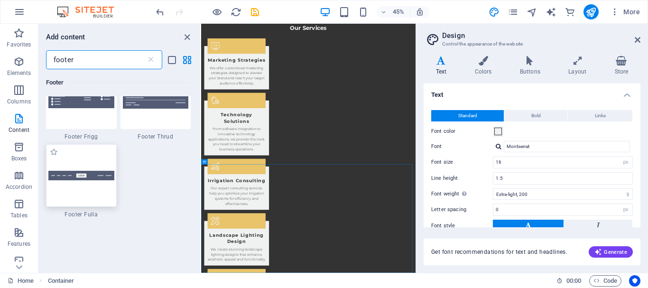
click at [79, 179] on img at bounding box center [81, 176] width 66 height 10
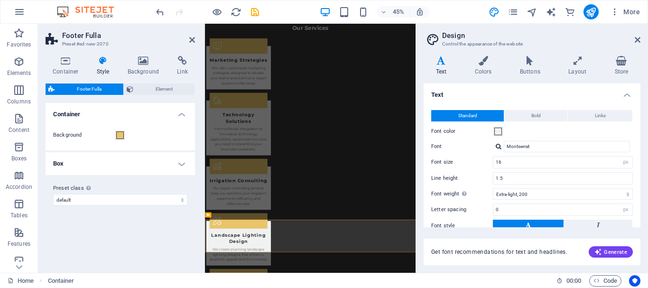
scroll to position [1079, 0]
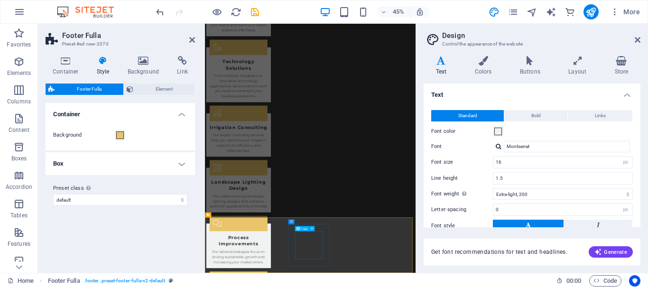
click at [311, 223] on icon at bounding box center [310, 222] width 2 height 4
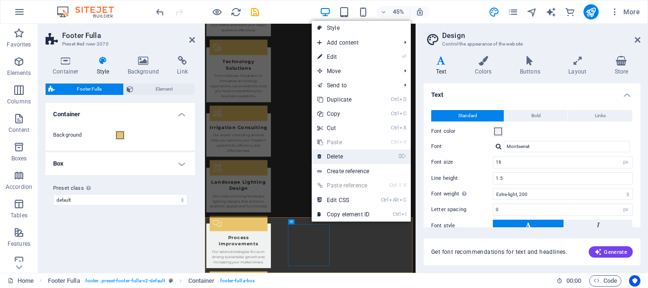
click at [346, 153] on link "⌦ Delete" at bounding box center [344, 156] width 64 height 14
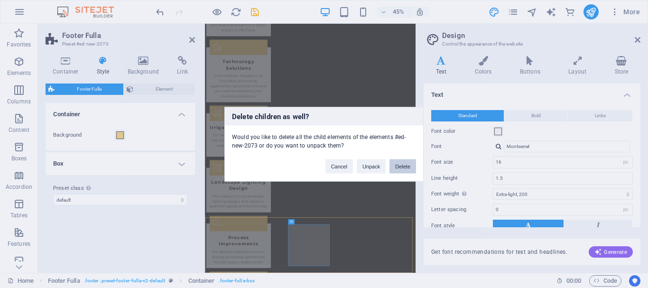
click at [397, 163] on button "Delete" at bounding box center [403, 166] width 27 height 14
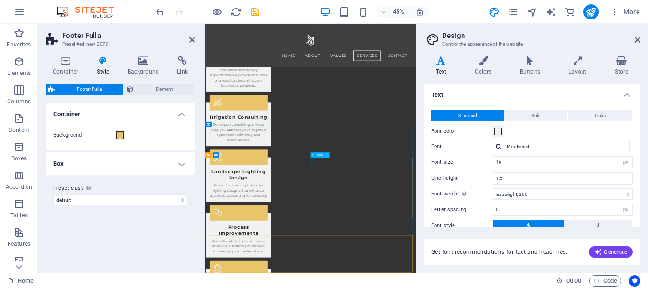
scroll to position [1040, 0]
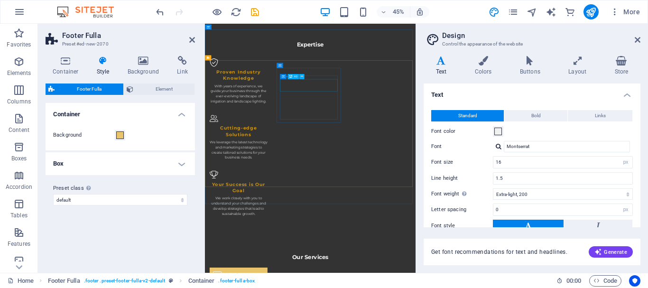
scroll to position [463, 0]
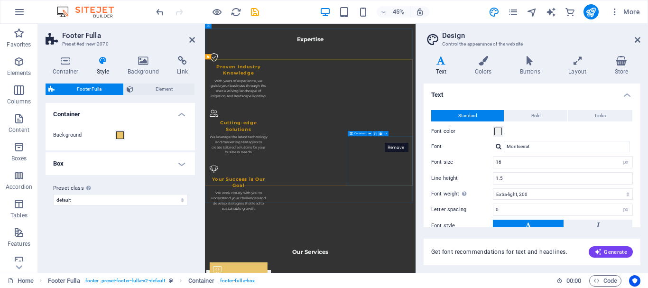
click at [381, 133] on icon at bounding box center [381, 133] width 2 height 4
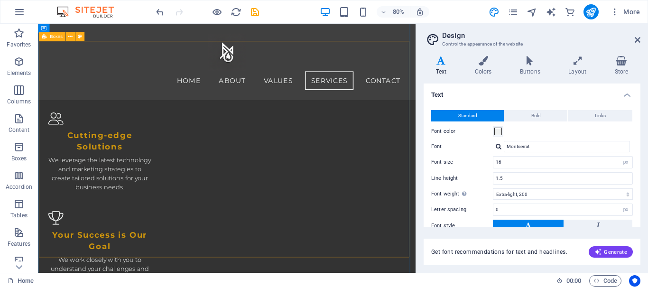
scroll to position [520, 0]
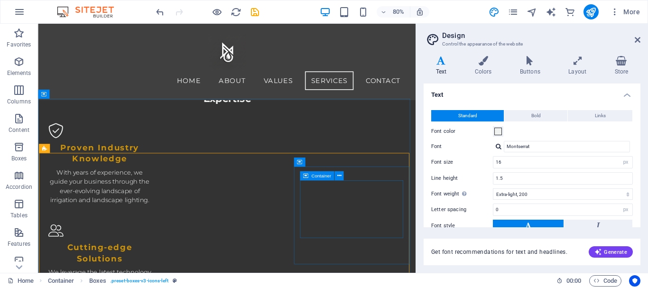
scroll to position [379, 0]
click at [71, 149] on icon at bounding box center [70, 149] width 4 height 8
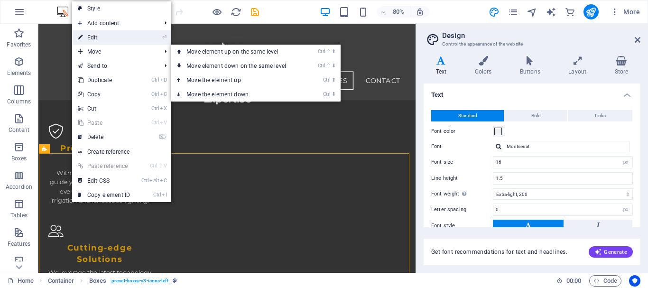
click at [110, 40] on link "⏎ Edit" at bounding box center [104, 37] width 64 height 14
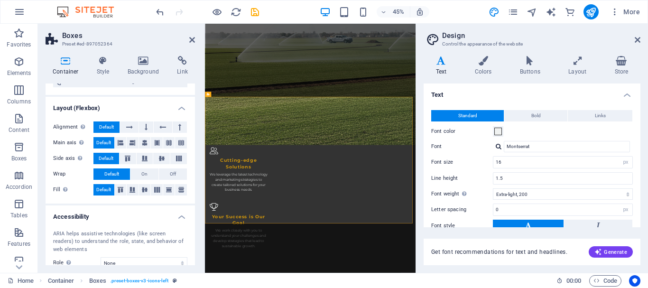
scroll to position [129, 0]
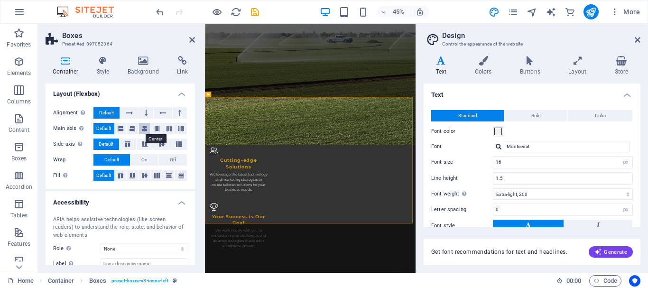
click at [144, 130] on icon at bounding box center [145, 128] width 6 height 11
click at [192, 39] on icon at bounding box center [192, 40] width 6 height 8
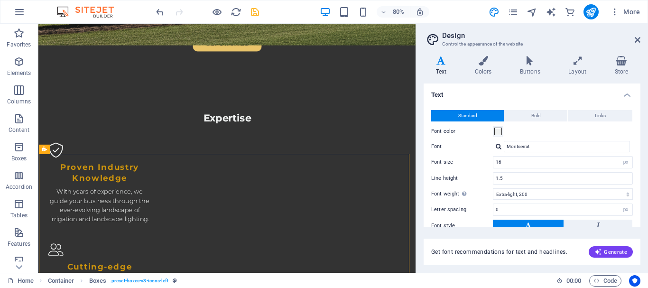
click at [254, 14] on icon "save" at bounding box center [255, 12] width 11 height 11
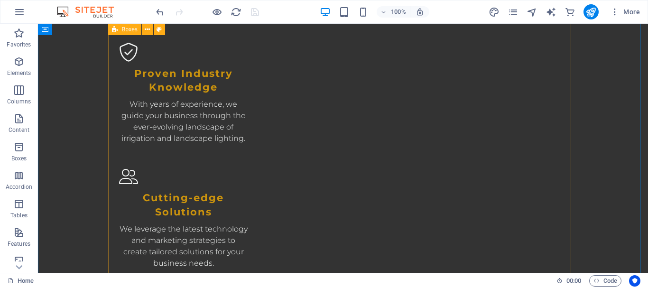
scroll to position [588, 0]
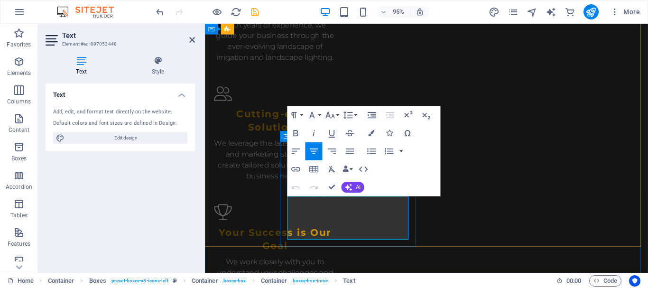
drag, startPoint x: 373, startPoint y: 210, endPoint x: 327, endPoint y: 223, distance: 47.7
